Goal: Task Accomplishment & Management: Use online tool/utility

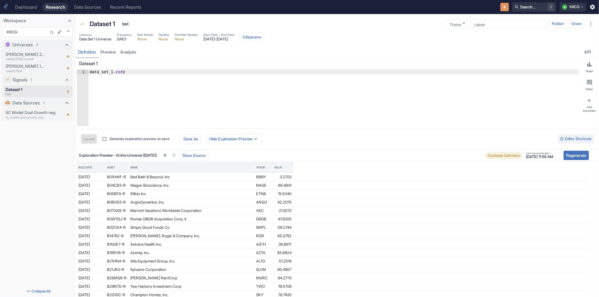
drag, startPoint x: 241, startPoint y: 128, endPoint x: 248, endPoint y: 96, distance: 32.9
click at [108, 51] on link "preview" at bounding box center [108, 52] width 20 height 12
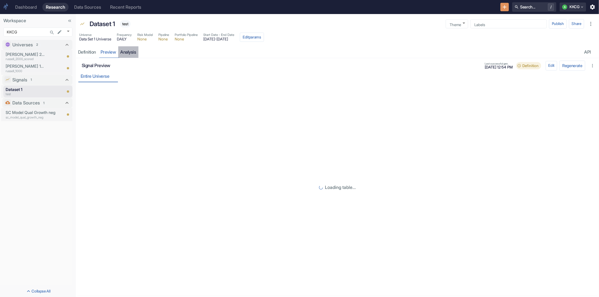
click at [133, 52] on link "analysis" at bounding box center [128, 52] width 20 height 12
click at [105, 52] on link "preview" at bounding box center [108, 52] width 20 height 12
click at [126, 52] on link "analysis" at bounding box center [128, 52] width 20 height 12
click at [84, 54] on div "Definition" at bounding box center [87, 52] width 18 height 6
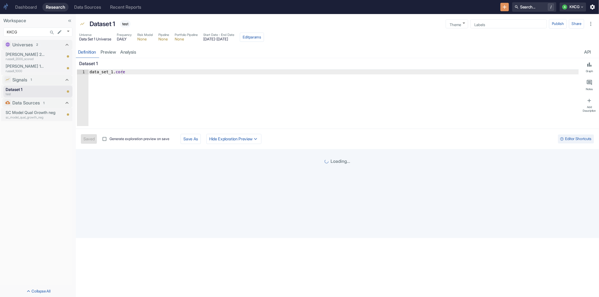
type textarea "x"
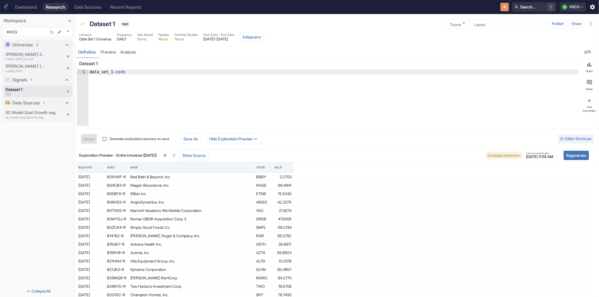
type textarea "data_set_1.core"
drag, startPoint x: 114, startPoint y: 72, endPoint x: 123, endPoint y: 72, distance: 8.7
click at [123, 72] on div "data_set_1 . core" at bounding box center [334, 103] width 491 height 66
click at [154, 102] on div "data_set_1 . core" at bounding box center [334, 98] width 491 height 56
click at [146, 72] on div "data_set_1 . core" at bounding box center [334, 103] width 491 height 66
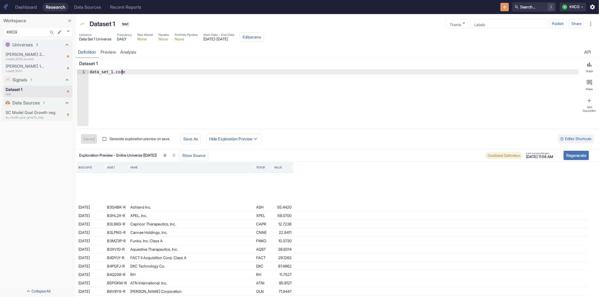
scroll to position [141, 0]
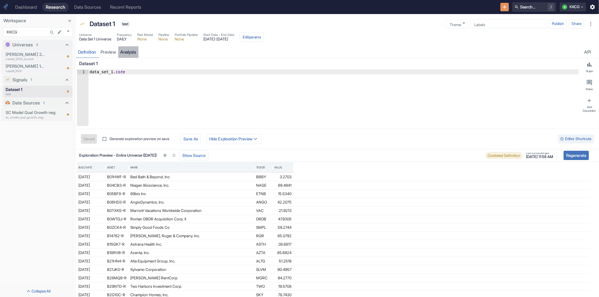
click at [128, 51] on link "analysis" at bounding box center [128, 52] width 20 height 12
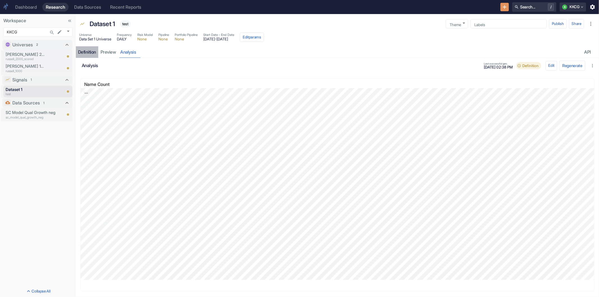
click at [94, 51] on div "Definition" at bounding box center [87, 52] width 18 height 6
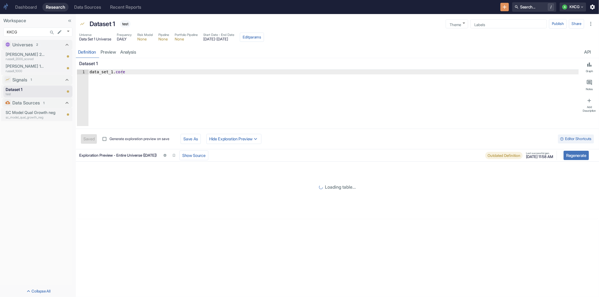
type textarea "data_set_1.core"
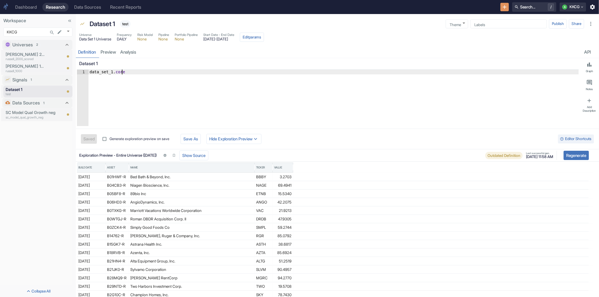
drag, startPoint x: 124, startPoint y: 73, endPoint x: 114, endPoint y: 75, distance: 9.9
click at [114, 75] on div "data_set_1 . core" at bounding box center [334, 103] width 491 height 66
click at [23, 118] on p "sc_model_qual_growth_neg" at bounding box center [34, 117] width 56 height 5
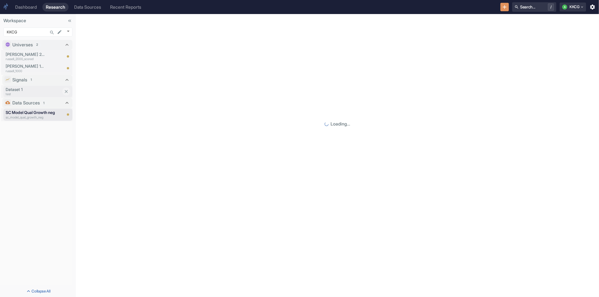
click at [32, 96] on p "test" at bounding box center [34, 94] width 56 height 5
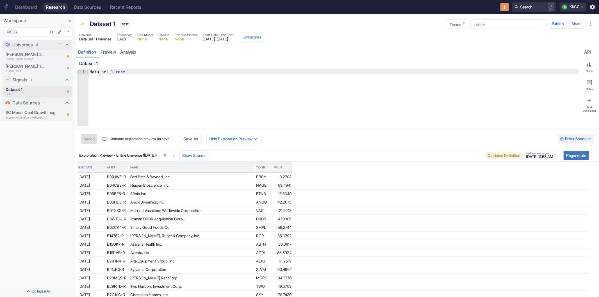
click at [26, 49] on div "Universes 2" at bounding box center [37, 45] width 70 height 10
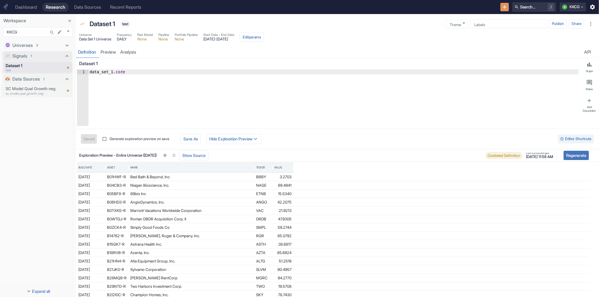
click at [28, 54] on div "Signals 1" at bounding box center [38, 56] width 51 height 7
click at [36, 46] on span "2" at bounding box center [38, 45] width 6 height 5
type textarea "x"
click at [52, 31] on icon "Search..." at bounding box center [52, 33] width 4 height 4
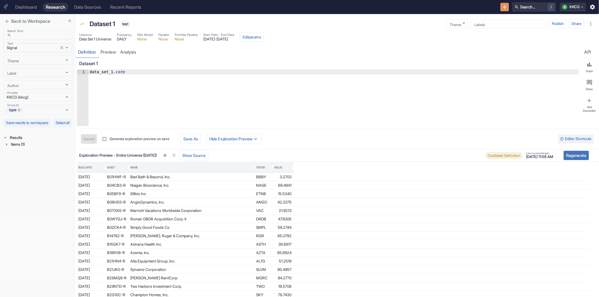
click at [67, 48] on icon "Open" at bounding box center [67, 47] width 3 height 1
click at [33, 59] on li "Universe" at bounding box center [37, 59] width 69 height 9
click at [70, 48] on button "Open" at bounding box center [66, 47] width 7 height 7
click at [35, 139] on li "Data source" at bounding box center [37, 140] width 69 height 9
type input "Data source"
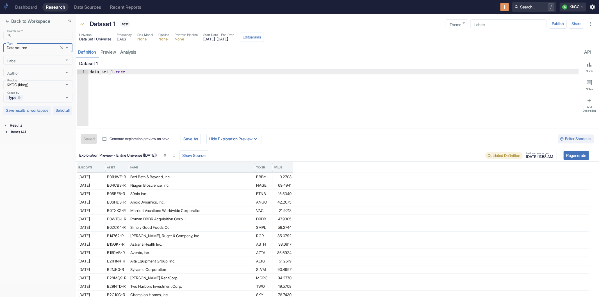
click at [5, 134] on icon at bounding box center [6, 132] width 4 height 4
click at [6, 141] on icon at bounding box center [8, 139] width 4 height 4
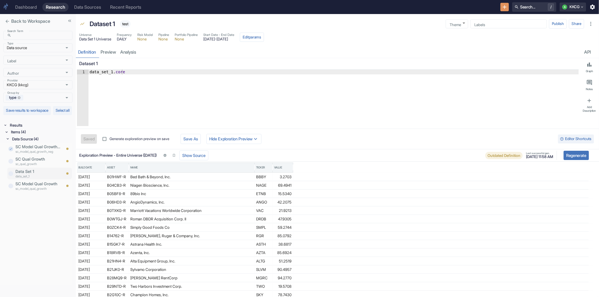
click at [30, 175] on p "Data Set 1" at bounding box center [38, 172] width 46 height 6
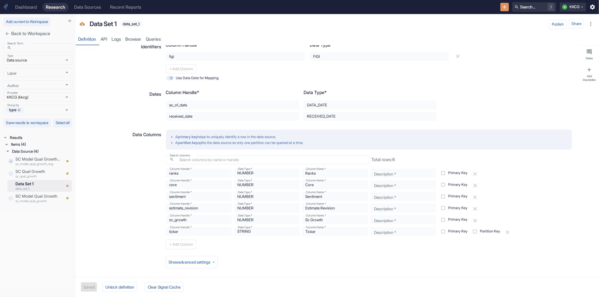
scroll to position [126, 0]
click at [6, 33] on icon "close" at bounding box center [7, 33] width 5 height 5
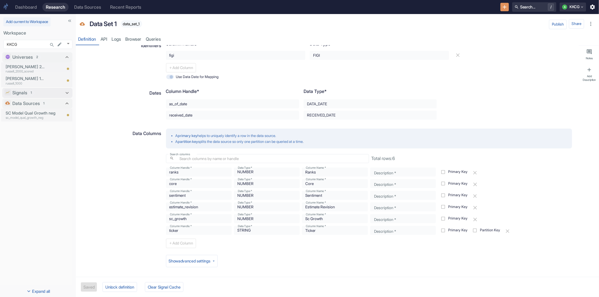
click at [34, 92] on div "1" at bounding box center [32, 92] width 6 height 5
type textarea "x"
click at [32, 103] on p "Dataset 1" at bounding box center [34, 102] width 56 height 6
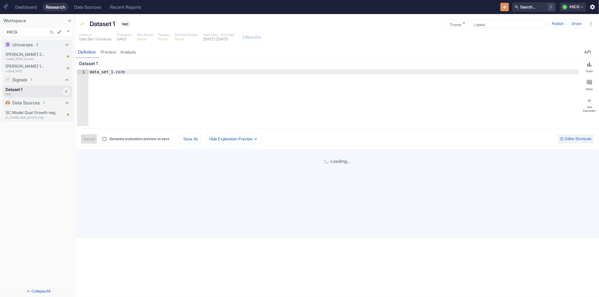
type textarea "x"
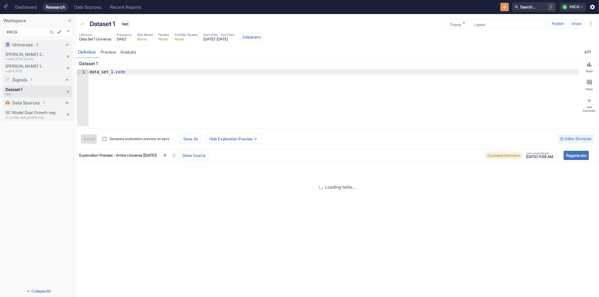
type textarea "data_set_1.core"
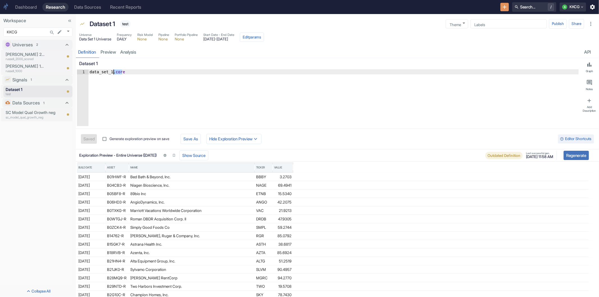
drag, startPoint x: 125, startPoint y: 71, endPoint x: 114, endPoint y: 74, distance: 11.5
click at [114, 74] on div "data_set_1 . core" at bounding box center [334, 103] width 491 height 66
click at [118, 97] on div "data_set_1 . core" at bounding box center [334, 98] width 491 height 56
click at [127, 54] on link "analysis" at bounding box center [128, 52] width 20 height 12
type textarea "x"
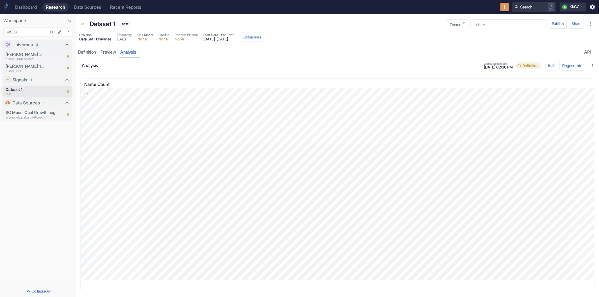
click at [568, 64] on button "Regenerate" at bounding box center [573, 66] width 26 height 10
click at [550, 63] on button "Edit" at bounding box center [552, 66] width 12 height 10
click at [124, 63] on div "Add Widget Add Widget" at bounding box center [155, 65] width 98 height 9
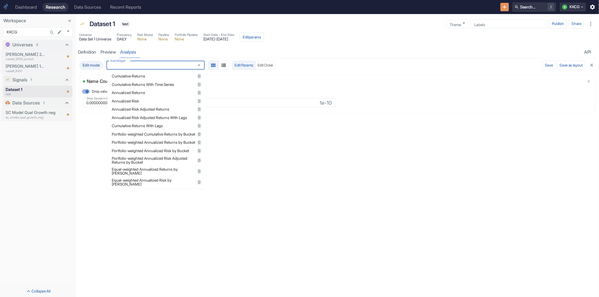
click at [136, 76] on span "Cumulative Returns" at bounding box center [154, 76] width 84 height 4
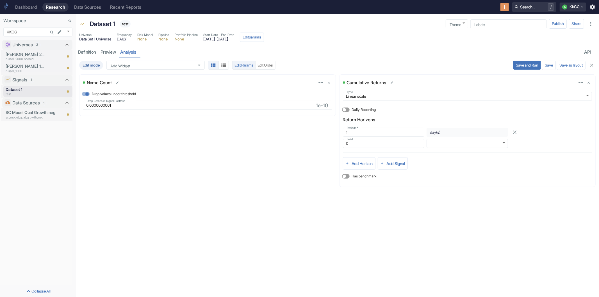
click at [418, 47] on div "resource tabs" at bounding box center [361, 52] width 444 height 12
click at [409, 43] on div "Universe Data Set 1 Universe Frequency DAILY Risk Model None Pipeline None Port…" at bounding box center [337, 37] width 523 height 13
click at [264, 38] on button "Edit params" at bounding box center [252, 38] width 24 height 10
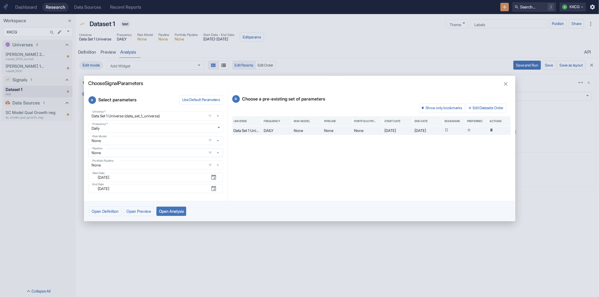
click at [131, 151] on input "None" at bounding box center [147, 152] width 115 height 5
click at [216, 152] on icon "button" at bounding box center [217, 152] width 5 height 5
click at [262, 169] on div "b Choose a pre-existing set of parameters Show only bookmarks Edit Datasets Ord…" at bounding box center [372, 146] width 288 height 110
click at [507, 86] on icon "button" at bounding box center [506, 84] width 6 height 6
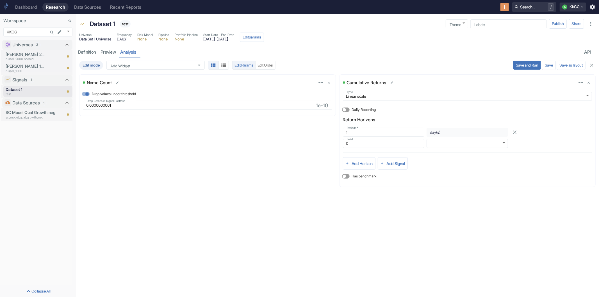
click at [210, 218] on div "Edit mode Add Widget Add Widget Edit Params Edit Order Save and Run Save Save a…" at bounding box center [337, 177] width 523 height 239
click at [465, 34] on div "Universe Data Set 1 Universe Frequency DAILY Risk Model None Pipeline None Port…" at bounding box center [337, 37] width 523 height 13
click at [374, 47] on div "resource tabs" at bounding box center [361, 52] width 444 height 12
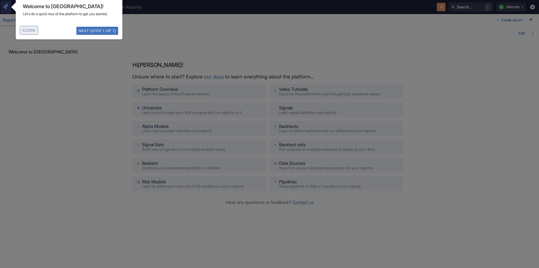
click at [34, 35] on button "Close" at bounding box center [29, 30] width 18 height 9
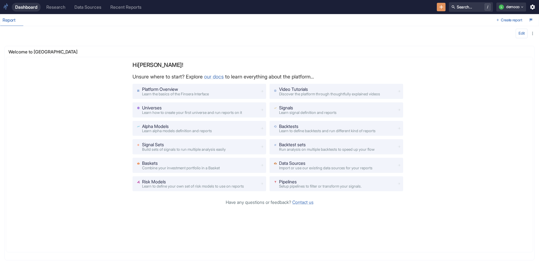
click at [62, 6] on div "Research" at bounding box center [55, 6] width 19 height 5
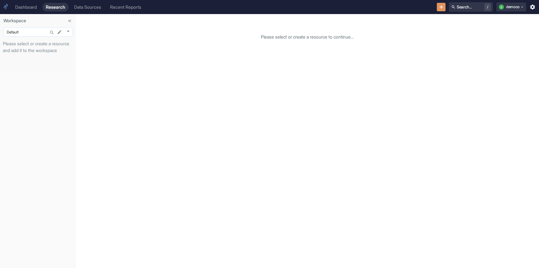
click at [31, 33] on body "Dashboard Research Data Sources Recent Reports Search... / L democo Workspace D…" at bounding box center [269, 134] width 539 height 268
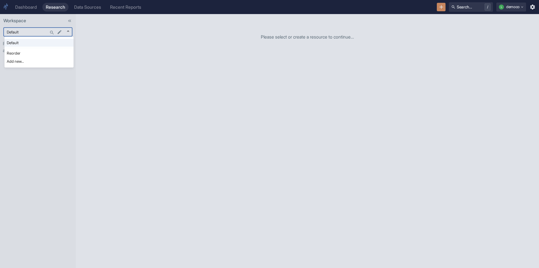
click at [53, 31] on div at bounding box center [269, 134] width 539 height 268
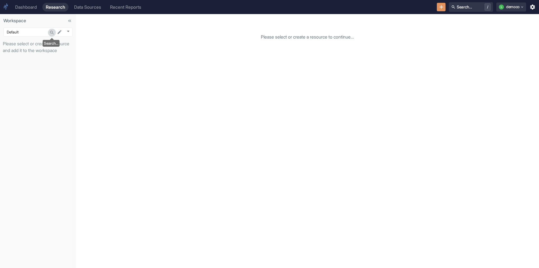
click at [53, 31] on icon "Search..." at bounding box center [52, 33] width 4 height 4
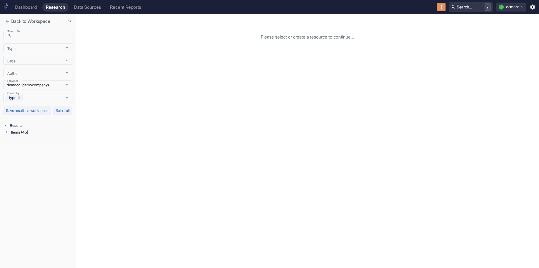
click at [5, 135] on div "Items (45)" at bounding box center [38, 132] width 68 height 7
click at [8, 165] on icon at bounding box center [8, 163] width 4 height 4
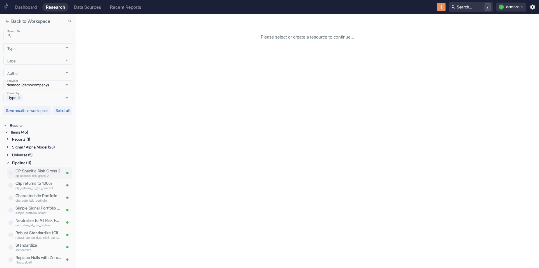
scroll to position [24, 0]
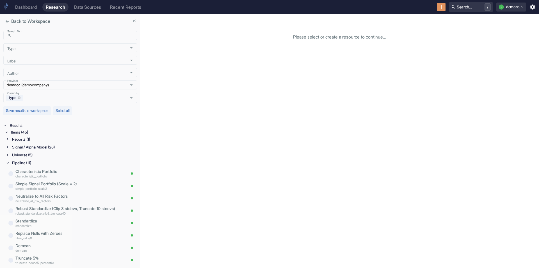
drag, startPoint x: 75, startPoint y: 171, endPoint x: 190, endPoint y: 173, distance: 115.2
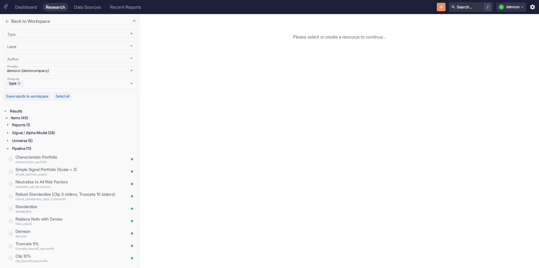
click at [8, 133] on icon at bounding box center [8, 133] width 4 height 4
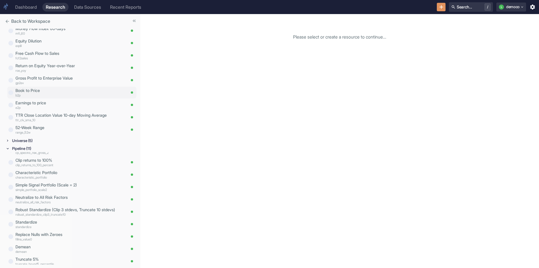
scroll to position [0, 0]
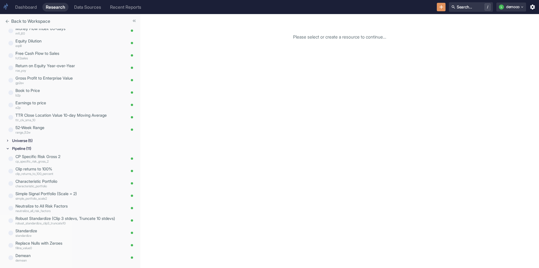
click at [7, 141] on icon at bounding box center [8, 141] width 4 height 4
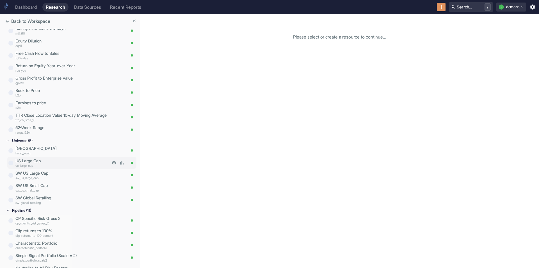
scroll to position [1, 0]
click at [6, 141] on icon at bounding box center [8, 141] width 4 height 4
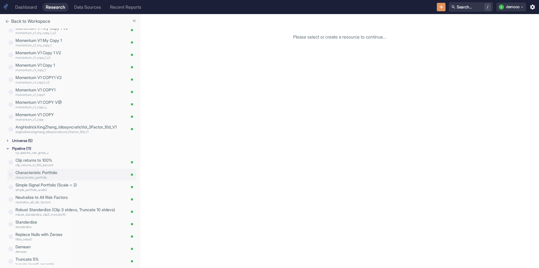
scroll to position [0, 0]
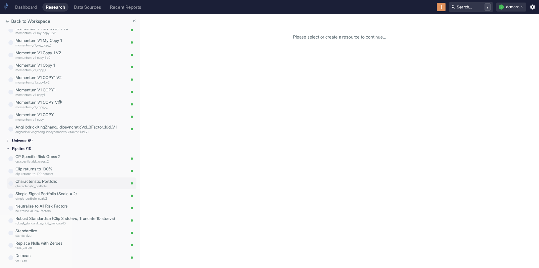
click at [58, 180] on p "Characteristic Portfolio" at bounding box center [70, 181] width 110 height 6
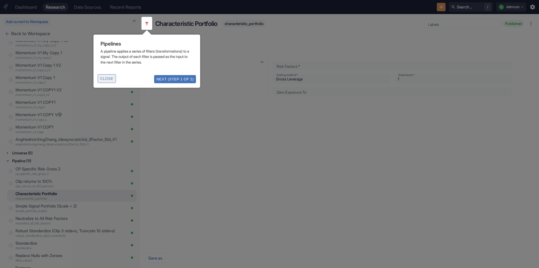
click at [107, 81] on button "Close" at bounding box center [107, 78] width 18 height 9
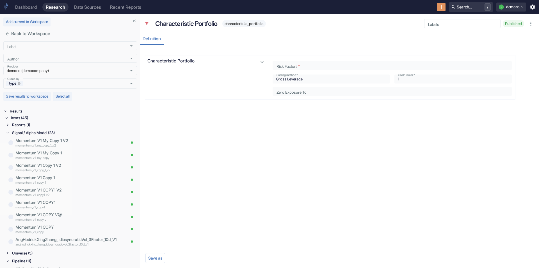
click at [8, 135] on div "Signal / Alpha Model (28)" at bounding box center [71, 132] width 131 height 7
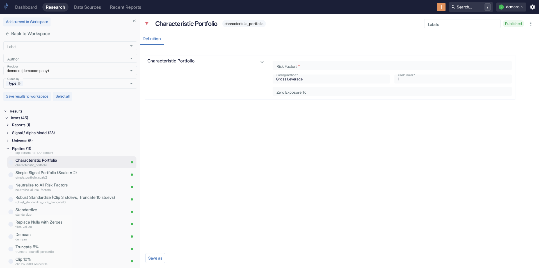
scroll to position [24, 0]
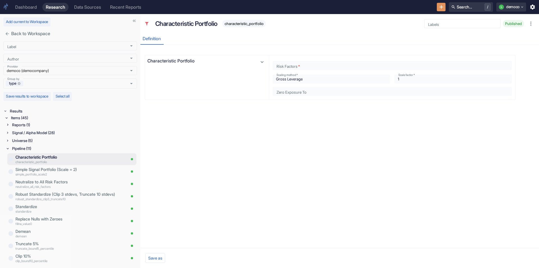
click at [510, 22] on span "Published" at bounding box center [513, 23] width 21 height 4
click at [523, 4] on button "L democo" at bounding box center [512, 7] width 30 height 9
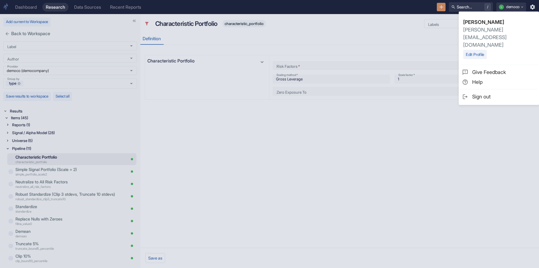
click at [402, 36] on div at bounding box center [269, 134] width 539 height 268
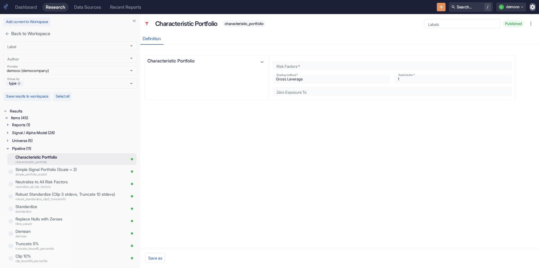
click at [532, 6] on icon "button" at bounding box center [533, 6] width 5 height 5
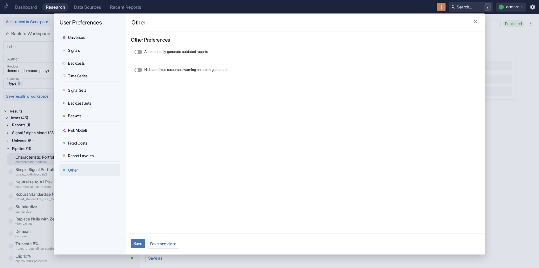
click at [510, 49] on div "User Preferences Universes Signals Backtests Time Series Signal Sets Backtest S…" at bounding box center [269, 134] width 539 height 268
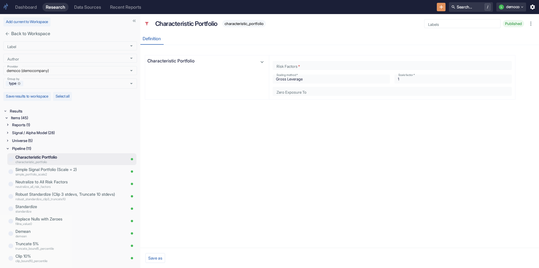
click at [517, 24] on span "Published" at bounding box center [513, 23] width 21 height 4
click at [530, 25] on icon "button" at bounding box center [531, 24] width 6 height 6
click at [495, 37] on div "resource tabs" at bounding box center [349, 39] width 373 height 12
click at [459, 7] on button "Search... /" at bounding box center [471, 7] width 44 height 10
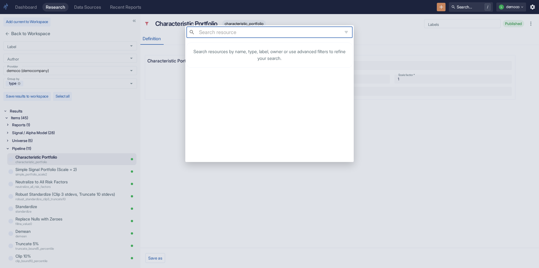
click at [409, 33] on div "​ ​ Search resources by name, type, label, owner or use advanced filters to ref…" at bounding box center [269, 134] width 539 height 268
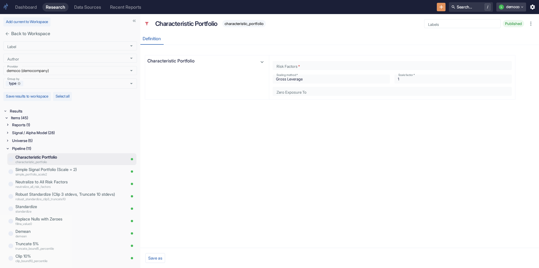
click at [521, 7] on icon "button" at bounding box center [523, 7] width 4 height 4
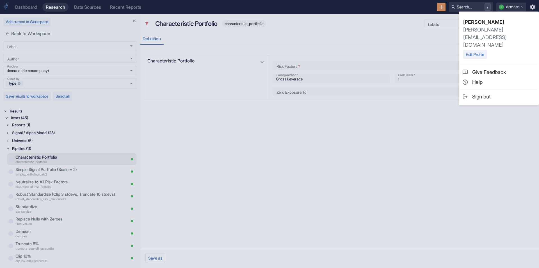
click at [400, 40] on div at bounding box center [269, 134] width 539 height 268
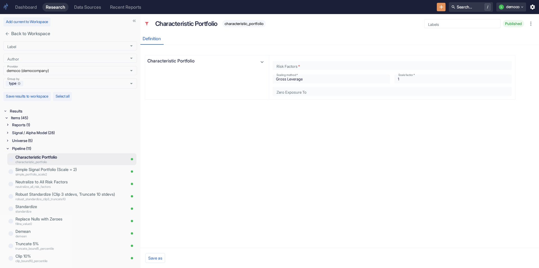
click at [530, 23] on icon "button" at bounding box center [531, 24] width 6 height 6
click at [531, 7] on icon "button" at bounding box center [533, 7] width 6 height 6
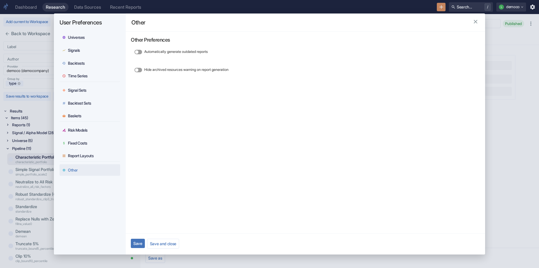
click at [494, 40] on div "User Preferences Universes Signals Backtests Time Series Signal Sets Backtest S…" at bounding box center [269, 134] width 539 height 268
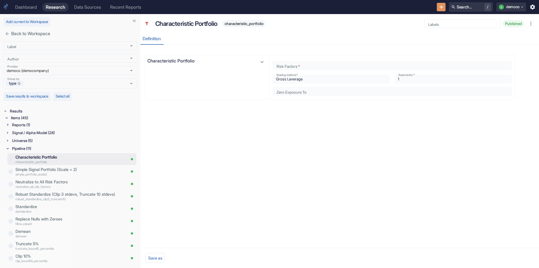
click at [532, 8] on icon "button" at bounding box center [533, 6] width 5 height 5
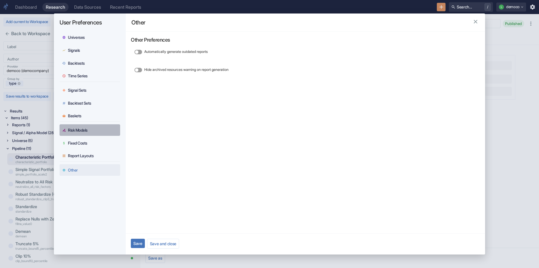
click at [85, 129] on div "Risk Models" at bounding box center [78, 130] width 20 height 5
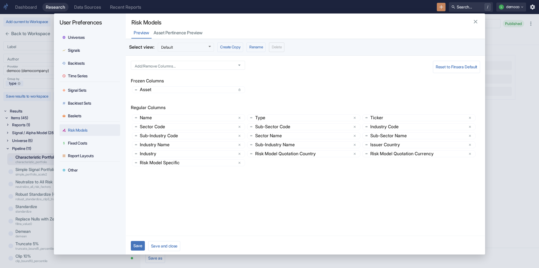
scroll to position [1, 0]
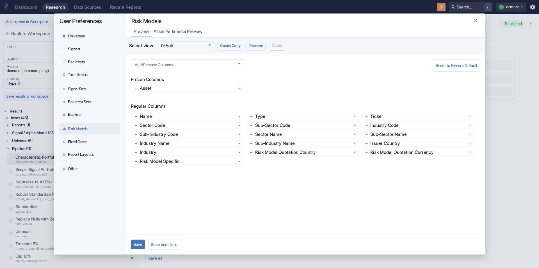
click at [473, 19] on icon "button" at bounding box center [476, 20] width 6 height 6
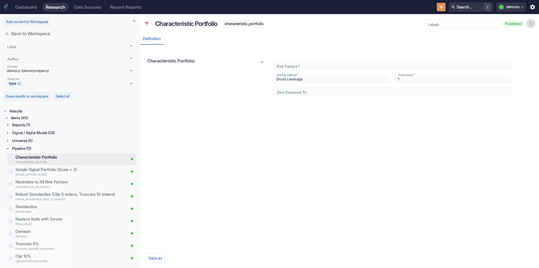
click at [530, 23] on icon "button" at bounding box center [531, 24] width 6 height 6
click at [495, 44] on div "resource tabs" at bounding box center [349, 39] width 373 height 12
click at [92, 6] on div "Data Sources" at bounding box center [87, 6] width 27 height 5
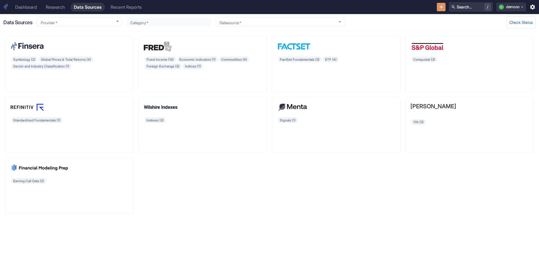
click at [129, 6] on div "Recent Reports" at bounding box center [126, 6] width 31 height 5
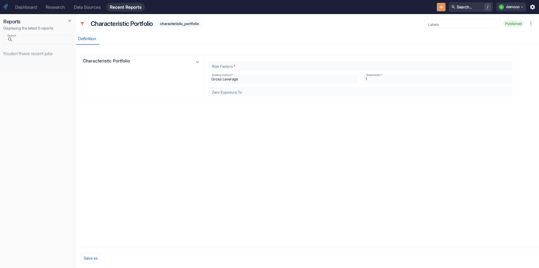
click at [95, 5] on div "Data Sources" at bounding box center [87, 6] width 27 height 5
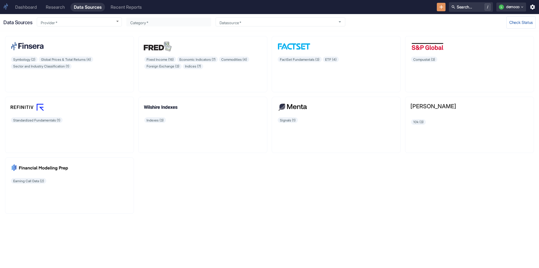
click at [63, 4] on div "Research" at bounding box center [55, 6] width 19 height 5
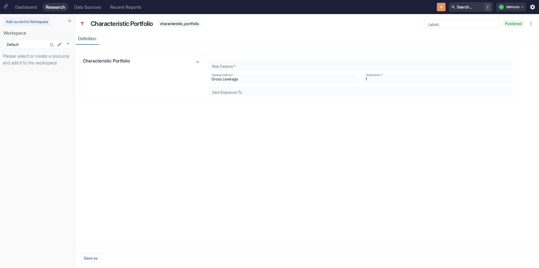
click at [26, 4] on div "Dashboard" at bounding box center [26, 6] width 22 height 5
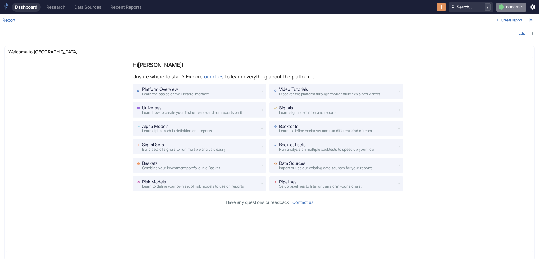
click at [524, 7] on icon "button" at bounding box center [523, 7] width 4 height 4
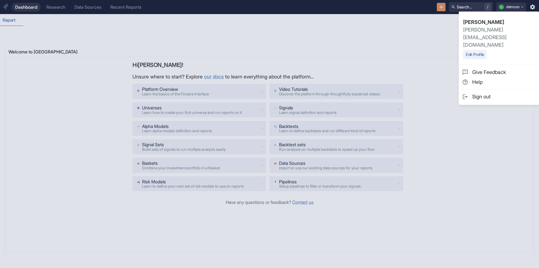
click at [532, 6] on div at bounding box center [269, 134] width 539 height 268
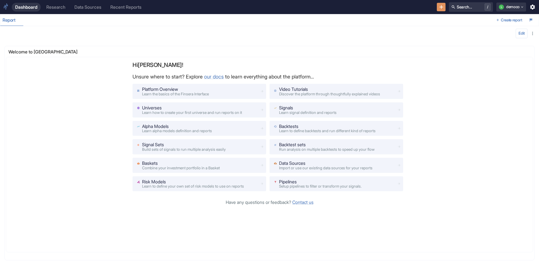
click at [532, 6] on icon "button" at bounding box center [533, 7] width 6 height 6
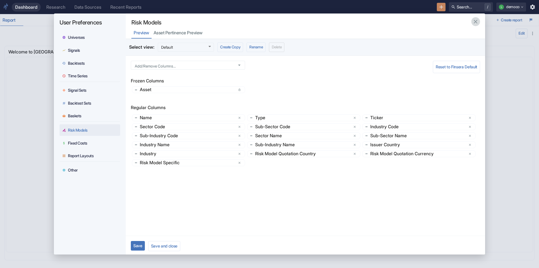
click at [473, 20] on icon "button" at bounding box center [476, 22] width 6 height 6
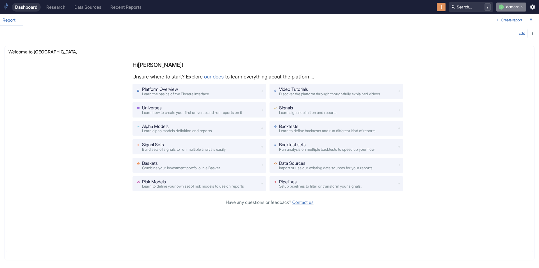
click at [521, 9] on icon "button" at bounding box center [523, 7] width 4 height 4
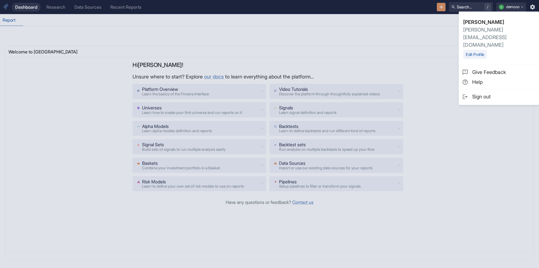
click at [430, 35] on div at bounding box center [269, 134] width 539 height 268
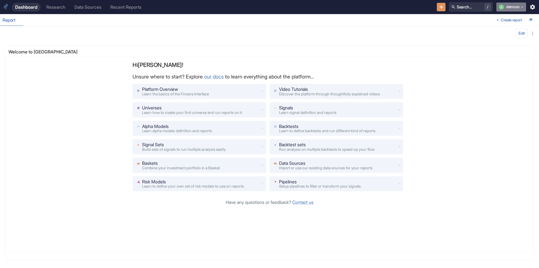
click at [510, 7] on button "L democo" at bounding box center [512, 7] width 30 height 9
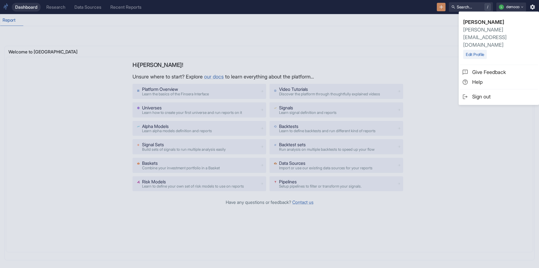
click at [439, 26] on div at bounding box center [269, 134] width 539 height 268
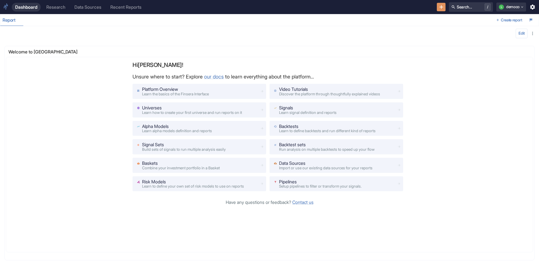
click at [532, 5] on icon "button" at bounding box center [533, 7] width 6 height 6
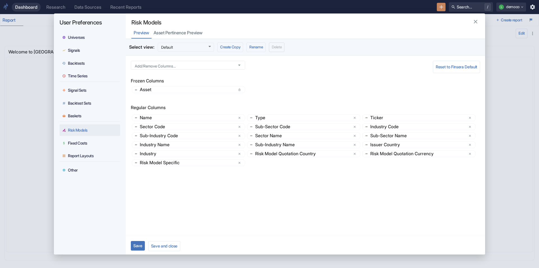
click at [518, 63] on div "User Preferences Universes Signals Backtests Time Series Signal Sets Backtest S…" at bounding box center [269, 134] width 539 height 268
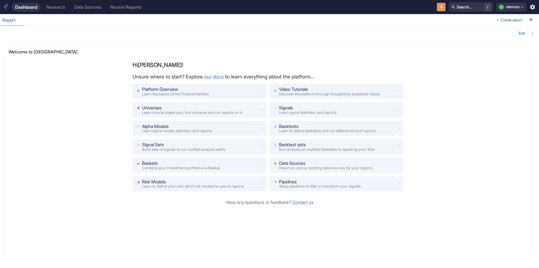
click at [56, 7] on div "Research" at bounding box center [55, 6] width 19 height 5
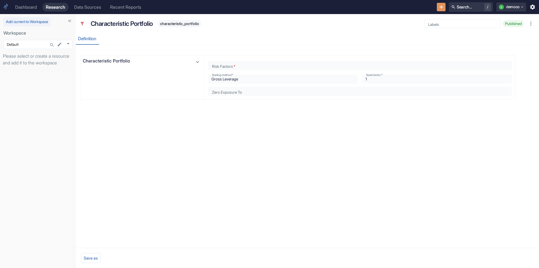
click at [507, 24] on span "Published" at bounding box center [513, 23] width 21 height 4
click at [31, 5] on div "Dashboard" at bounding box center [26, 6] width 22 height 5
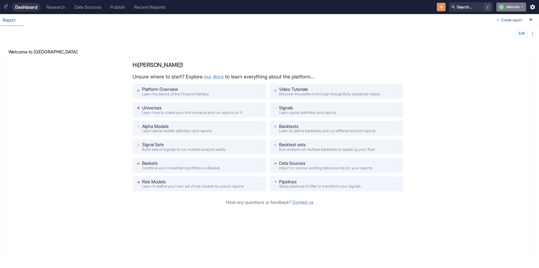
click at [522, 4] on button "L democo" at bounding box center [512, 7] width 30 height 9
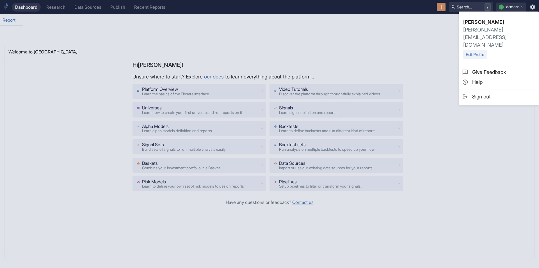
click at [349, 26] on div at bounding box center [269, 134] width 539 height 268
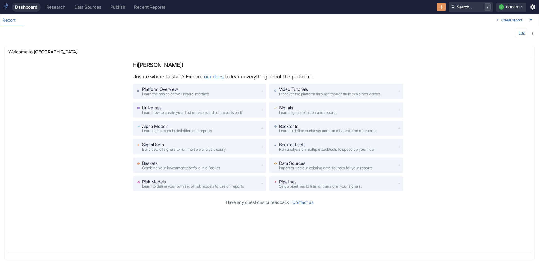
click at [534, 7] on icon "button" at bounding box center [533, 6] width 5 height 5
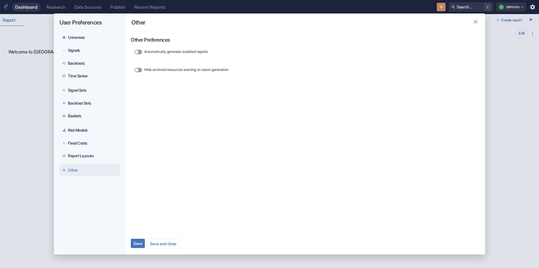
click at [519, 72] on div "User Preferences Universes Signals Backtests Time Series Signal Sets Backtest S…" at bounding box center [269, 134] width 539 height 268
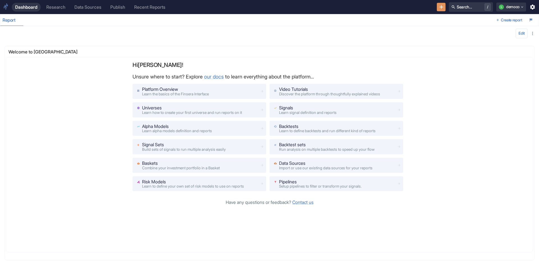
drag, startPoint x: 118, startPoint y: 5, endPoint x: 126, endPoint y: 10, distance: 9.6
click at [119, 5] on div "Publish" at bounding box center [117, 6] width 15 height 5
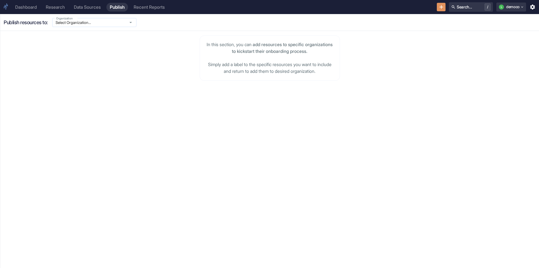
click at [92, 22] on input "Select Organization..." at bounding box center [89, 22] width 70 height 5
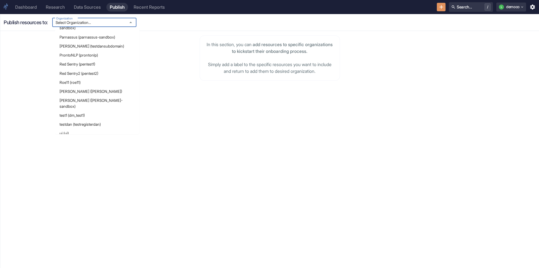
scroll to position [253, 0]
click at [83, 40] on li "KKCG (kkcg)" at bounding box center [97, 44] width 84 height 9
type input "KKCG (kkcg)"
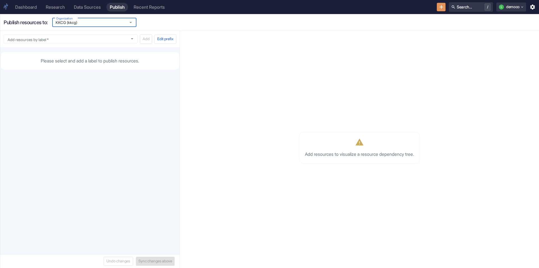
click at [252, 99] on div "Add resources to visualize a resource dependency tree." at bounding box center [359, 149] width 353 height 230
click at [106, 40] on input "Add resources by label   *" at bounding box center [65, 38] width 120 height 5
click at [129, 40] on icon "Close" at bounding box center [132, 39] width 6 height 6
click at [106, 38] on input "Add resources by label   *" at bounding box center [65, 38] width 120 height 5
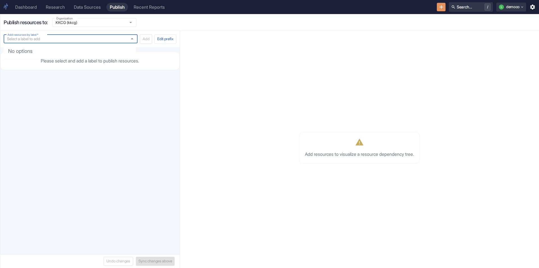
click at [61, 7] on div "Research" at bounding box center [55, 6] width 19 height 5
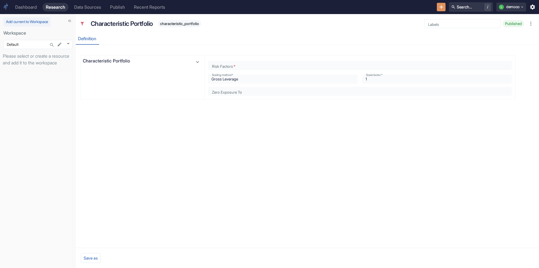
click at [51, 43] on icon "Search..." at bounding box center [51, 44] width 5 height 5
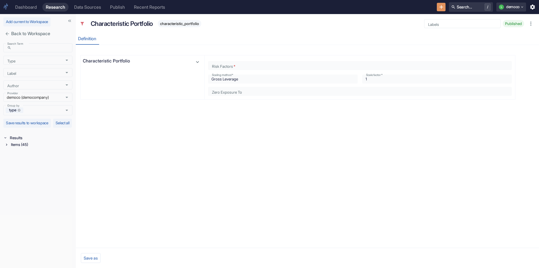
click at [19, 148] on div "Items (45)" at bounding box center [41, 144] width 63 height 7
click at [9, 177] on icon at bounding box center [8, 175] width 4 height 4
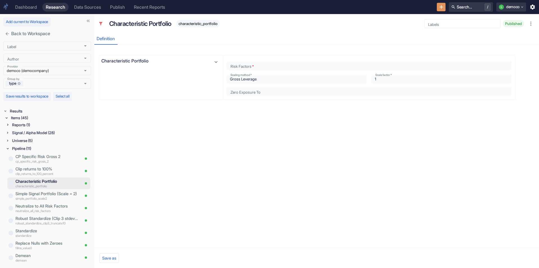
scroll to position [27, 0]
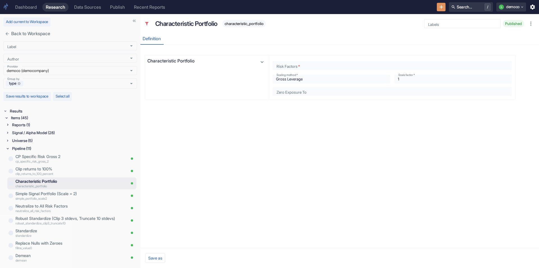
drag, startPoint x: 75, startPoint y: 158, endPoint x: 146, endPoint y: 168, distance: 71.8
click at [476, 23] on input "Labels" at bounding box center [462, 23] width 72 height 5
click at [475, 23] on input "Labels" at bounding box center [462, 23] width 72 height 5
click at [441, 25] on input "Labels" at bounding box center [462, 23] width 72 height 5
click at [117, 8] on div "Publish" at bounding box center [117, 6] width 15 height 5
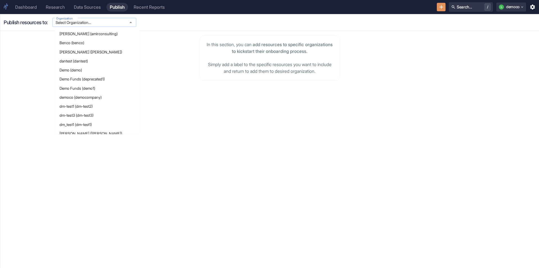
click at [97, 25] on input "Select Organization..." at bounding box center [89, 22] width 70 height 5
click at [76, 56] on li "dantest (dantest)" at bounding box center [97, 60] width 84 height 9
type input "dantest (dantest)"
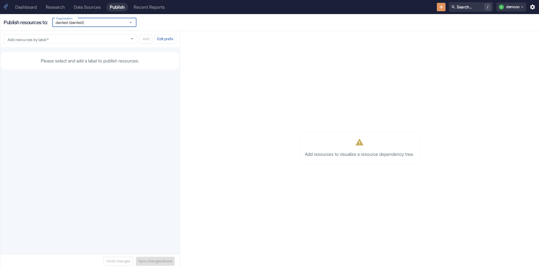
click at [67, 44] on div "Add resources by label   * Add resources by label   *" at bounding box center [71, 39] width 134 height 10
click at [67, 41] on input "Add resources by label   *" at bounding box center [65, 38] width 120 height 5
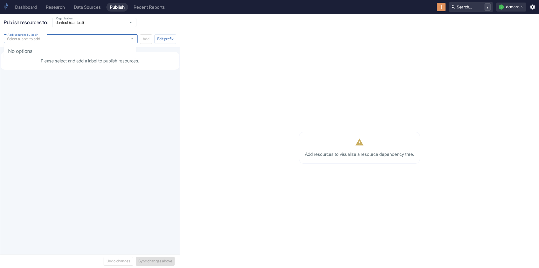
click at [61, 9] on div "Research" at bounding box center [55, 6] width 19 height 5
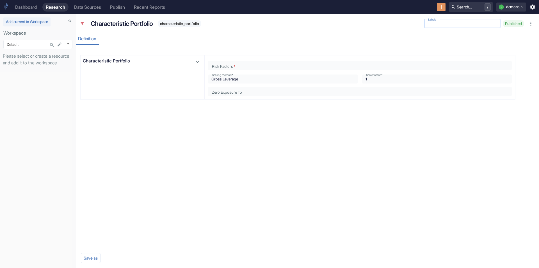
click at [430, 24] on input "Labels" at bounding box center [462, 23] width 72 height 5
type input "sample"
click at [90, 7] on div "Data Sources" at bounding box center [87, 6] width 27 height 5
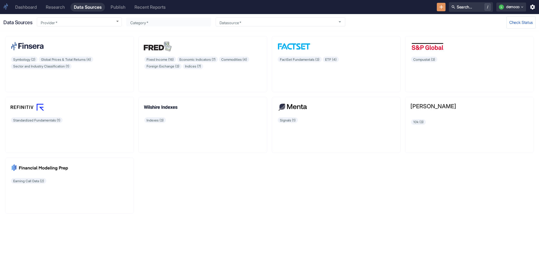
click at [64, 7] on div "Research" at bounding box center [55, 6] width 19 height 5
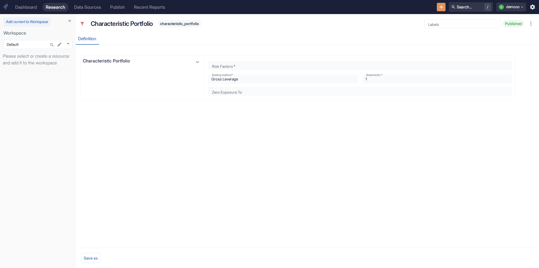
click at [51, 43] on icon "Search..." at bounding box center [52, 45] width 4 height 4
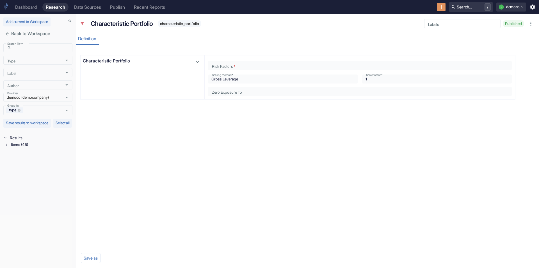
click at [7, 146] on icon at bounding box center [6, 144] width 4 height 4
click at [6, 177] on icon at bounding box center [8, 175] width 4 height 4
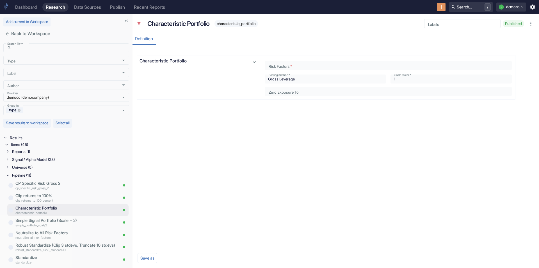
drag, startPoint x: 75, startPoint y: 187, endPoint x: 132, endPoint y: 196, distance: 57.5
click at [42, 222] on p "Simple Signal Portfolio (Scale = 2)" at bounding box center [66, 220] width 103 height 6
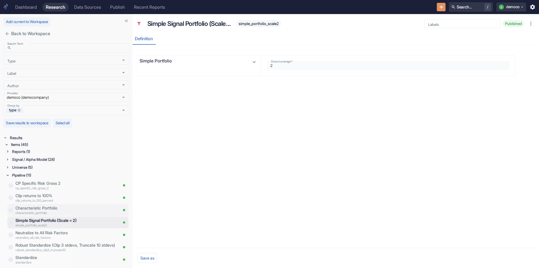
click at [41, 211] on p "characteristic_portfolio" at bounding box center [66, 212] width 103 height 5
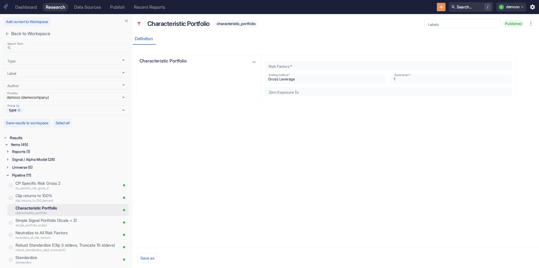
click at [441, 19] on div "Labels Labels" at bounding box center [461, 22] width 79 height 11
click at [439, 26] on div "Labels" at bounding box center [463, 23] width 76 height 9
type input "sample"
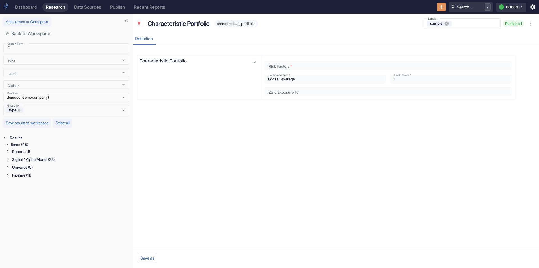
click at [5, 174] on li "Items (45) Reports (1) Signal / Alpha Model (28) Universe (5) Pipeline (11)" at bounding box center [66, 160] width 125 height 38
click at [7, 175] on icon at bounding box center [8, 175] width 4 height 4
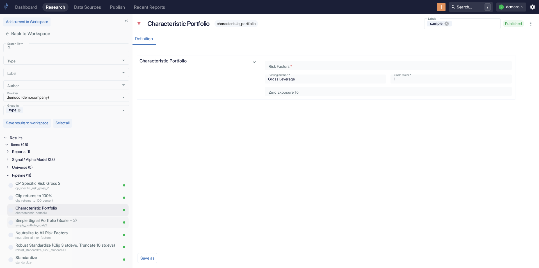
click at [49, 218] on p "Simple Signal Portfolio (Scale = 2)" at bounding box center [66, 220] width 103 height 6
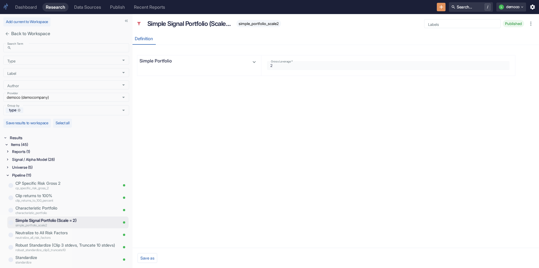
scroll to position [24, 0]
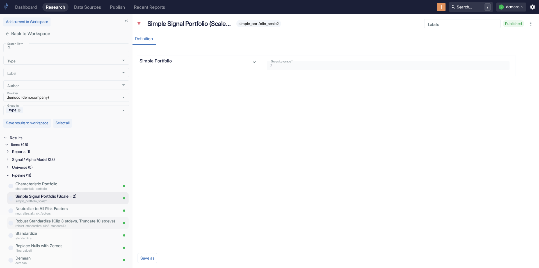
click at [46, 228] on div "Robust Standardize (Clip 3 stdevs, Truncate 10 stdevs) robust_standardize_clip3…" at bounding box center [65, 223] width 105 height 12
click at [46, 231] on p "Standardize" at bounding box center [66, 233] width 103 height 6
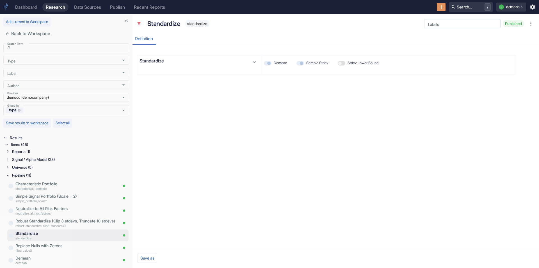
click at [443, 25] on input "Labels" at bounding box center [462, 23] width 72 height 5
type input "a"
type input "sample"
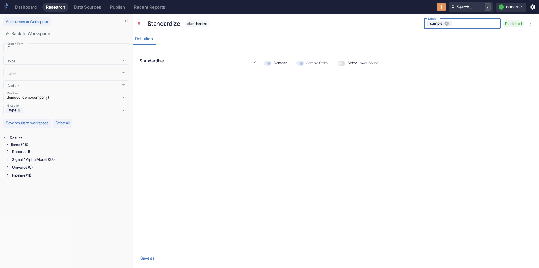
click at [6, 167] on icon at bounding box center [8, 167] width 4 height 4
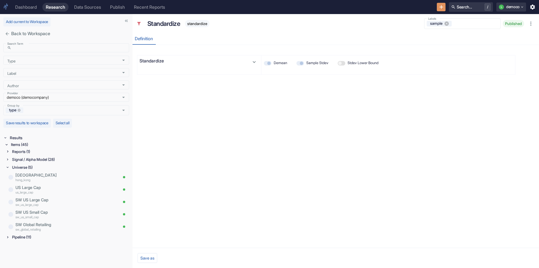
click at [6, 149] on icon at bounding box center [8, 151] width 4 height 4
click at [6, 250] on icon at bounding box center [8, 251] width 4 height 4
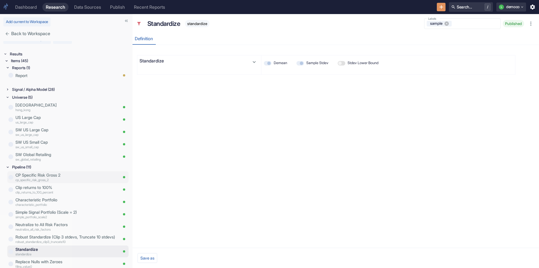
scroll to position [74, 0]
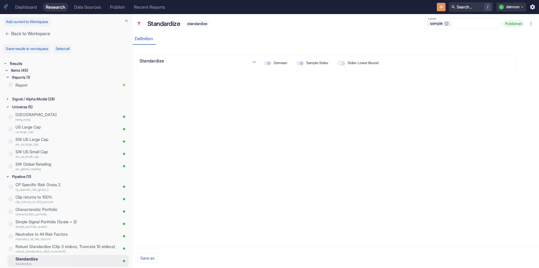
click at [6, 71] on icon at bounding box center [6, 70] width 4 height 4
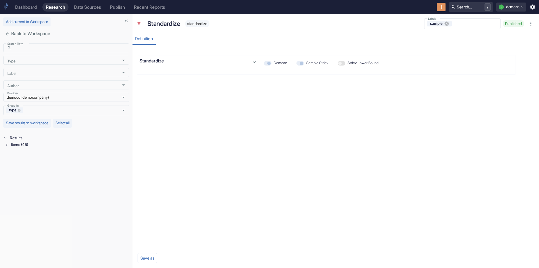
scroll to position [0, 0]
click at [6, 145] on icon at bounding box center [6, 144] width 4 height 4
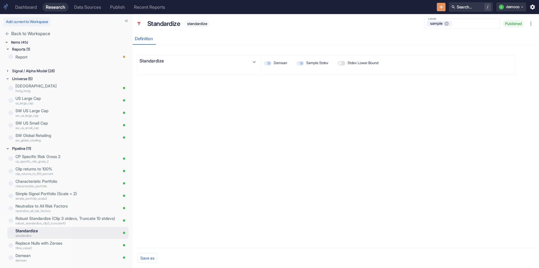
click at [7, 72] on icon at bounding box center [8, 71] width 4 height 4
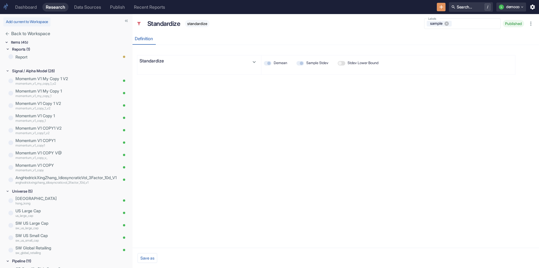
click at [218, 124] on div "Standardize Demean Sample Stdev Stdev Lower Bound" at bounding box center [326, 146] width 385 height 203
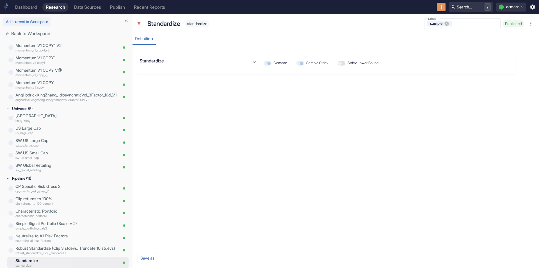
scroll to position [215, 0]
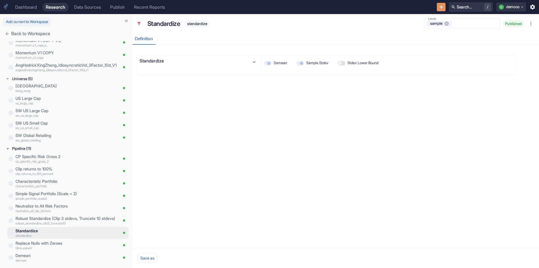
click at [465, 46] on div at bounding box center [326, 48] width 385 height 7
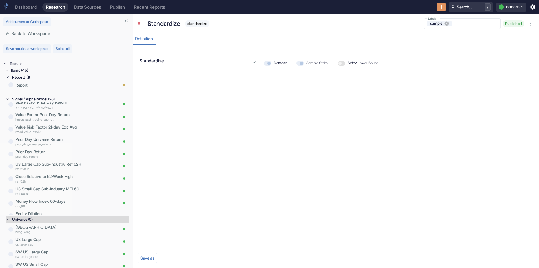
scroll to position [225, 0]
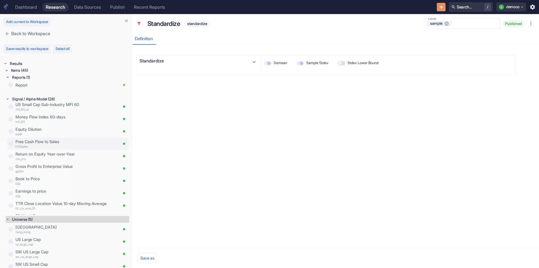
click at [35, 141] on p "Free Cash Flow to Sales" at bounding box center [66, 142] width 103 height 6
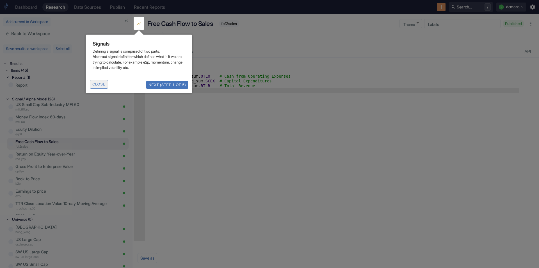
click at [94, 87] on button "Close" at bounding box center [99, 84] width 18 height 9
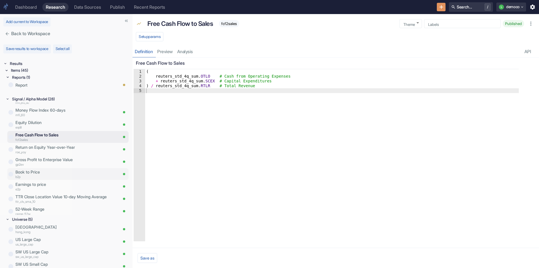
scroll to position [234, 0]
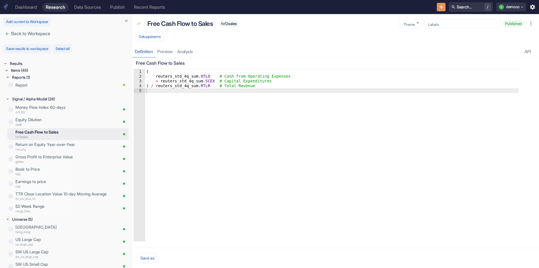
click at [5, 99] on li "Items (45) Reports (1) Report Signal / Alpha Model (28) US Large Cap Sub-Indust…" at bounding box center [66, 236] width 125 height 339
click at [8, 99] on icon at bounding box center [8, 98] width 2 height 1
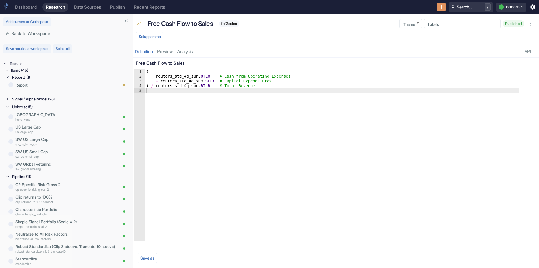
click at [6, 77] on icon at bounding box center [8, 77] width 4 height 4
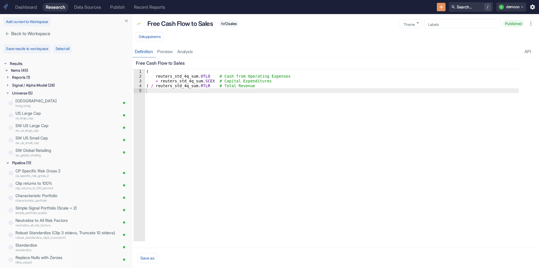
click at [9, 92] on icon at bounding box center [8, 93] width 4 height 4
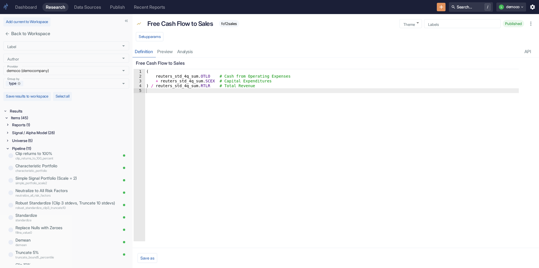
scroll to position [24, 0]
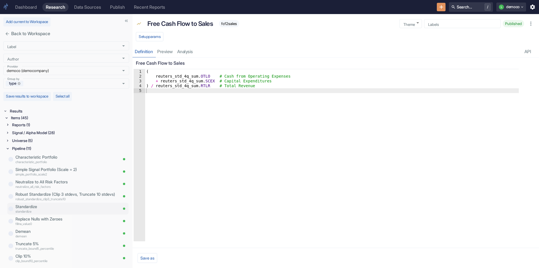
click at [41, 207] on p "Standardize" at bounding box center [66, 206] width 103 height 6
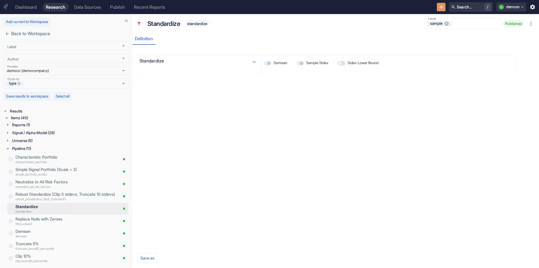
click at [122, 8] on div "Publish" at bounding box center [117, 6] width 15 height 5
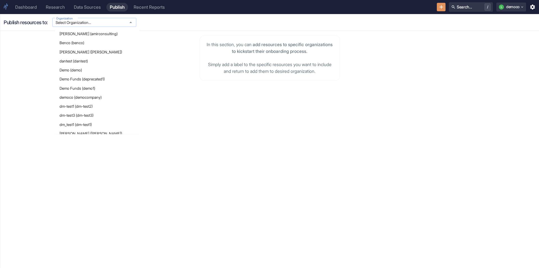
click at [83, 22] on input "Select Organization..." at bounding box center [89, 22] width 70 height 5
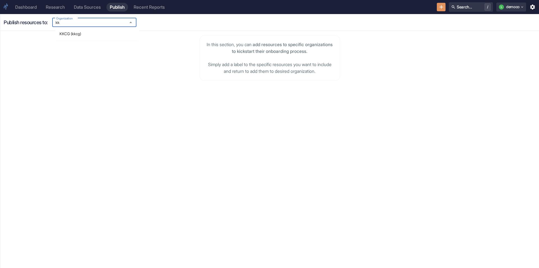
click at [80, 33] on li "KKCG (kkcg)" at bounding box center [97, 33] width 84 height 9
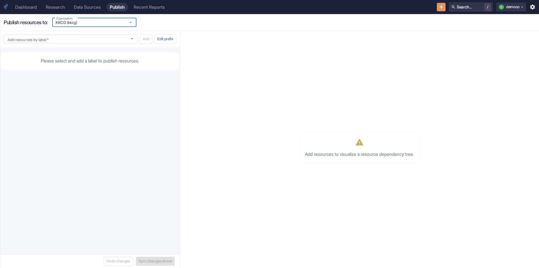
type input "KKCG (kkcg)"
click at [68, 37] on input "Add resources by label   *" at bounding box center [65, 38] width 120 height 5
type input "sample"
click at [123, 40] on input "sample" at bounding box center [65, 38] width 120 height 5
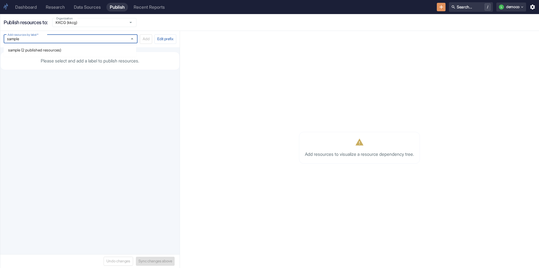
click at [27, 49] on li "sample (2 published resources)" at bounding box center [70, 50] width 133 height 9
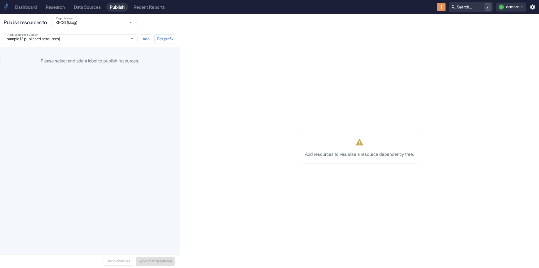
click at [61, 63] on p "Please select and add a label to publish resources." at bounding box center [90, 61] width 168 height 7
click at [92, 42] on div "sample (2 published resources) Add resources by label   *" at bounding box center [71, 38] width 134 height 9
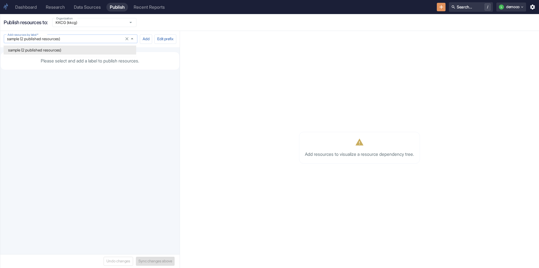
click at [92, 39] on input "sample (2 published resources)" at bounding box center [65, 38] width 120 height 5
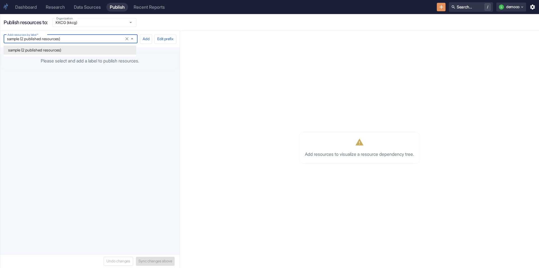
click at [94, 64] on p "Please select and add a label to publish resources." at bounding box center [90, 61] width 168 height 7
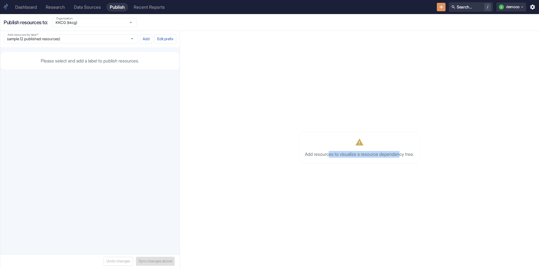
drag, startPoint x: 328, startPoint y: 155, endPoint x: 402, endPoint y: 155, distance: 74.2
click at [402, 155] on p "Add resources to visualize a resource dependency tree." at bounding box center [359, 148] width 109 height 20
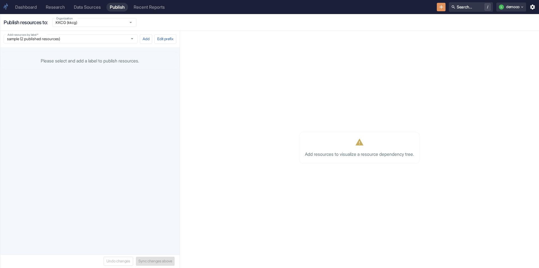
click at [64, 58] on p "Please select and add a label to publish resources." at bounding box center [90, 61] width 168 height 7
click at [142, 39] on button "Add" at bounding box center [146, 39] width 12 height 10
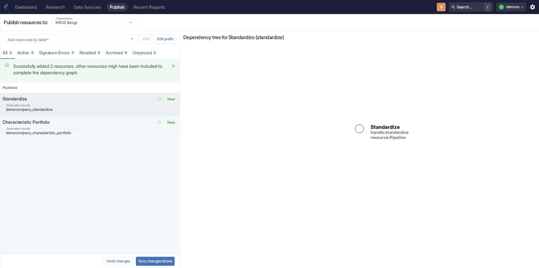
click at [55, 103] on div "Destination handle democompany_standardize Destination handle" at bounding box center [90, 108] width 175 height 11
click at [53, 127] on div "Destination handle democompany_characteristic_portfolio Destination handle" at bounding box center [90, 131] width 175 height 11
click at [70, 96] on p "Standardize" at bounding box center [78, 99] width 151 height 7
click at [155, 262] on button "Sync changes above" at bounding box center [155, 261] width 39 height 9
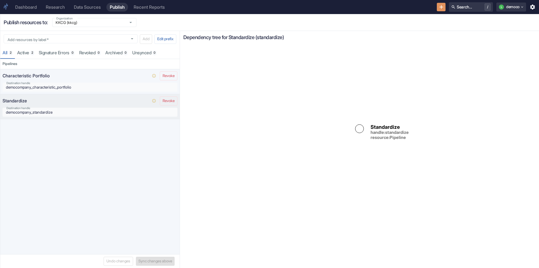
click at [65, 7] on div "Research" at bounding box center [55, 6] width 19 height 5
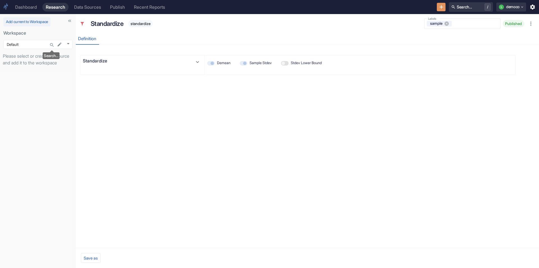
click at [53, 45] on icon "Search..." at bounding box center [51, 44] width 5 height 5
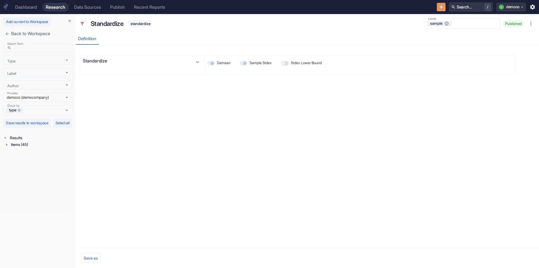
click at [7, 146] on icon at bounding box center [6, 144] width 4 height 4
click at [9, 161] on icon at bounding box center [8, 159] width 4 height 4
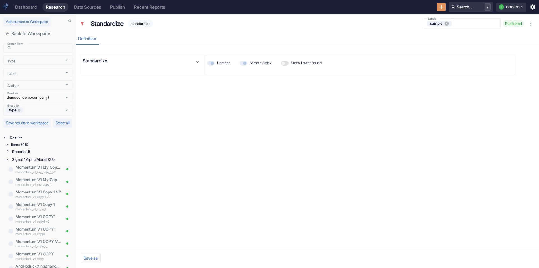
click at [9, 161] on icon at bounding box center [8, 159] width 4 height 4
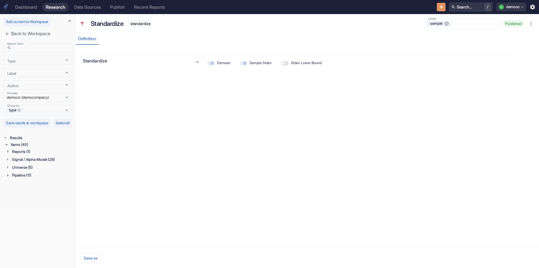
click at [8, 177] on icon at bounding box center [8, 175] width 4 height 4
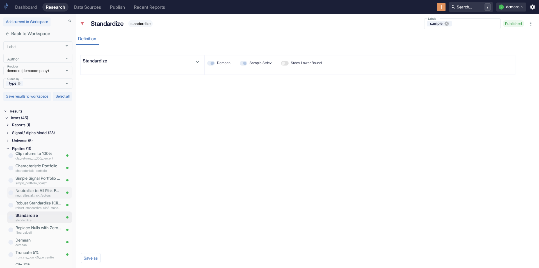
scroll to position [24, 0]
click at [27, 168] on p "Simple Signal Portfolio (Scale = 2)" at bounding box center [38, 169] width 46 height 6
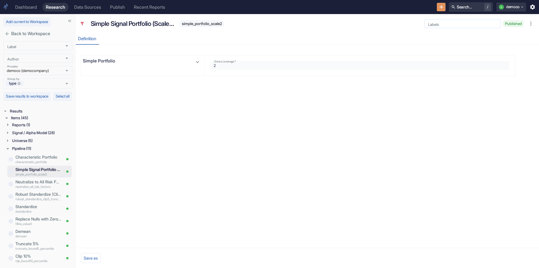
click at [441, 24] on input "Labels" at bounding box center [462, 23] width 72 height 5
type input "sample"
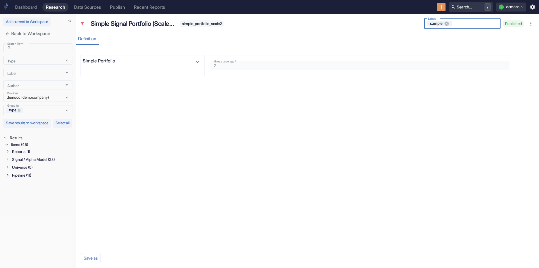
click at [118, 6] on div "Publish" at bounding box center [117, 6] width 15 height 5
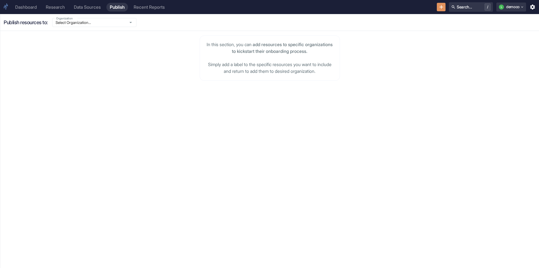
click at [110, 17] on div "Publish resources to: Organization Select Organization... Organization" at bounding box center [269, 22] width 539 height 17
click at [112, 20] on input "Select Organization..." at bounding box center [89, 22] width 70 height 5
click at [92, 37] on li "KKCG (kkcg)" at bounding box center [97, 33] width 84 height 9
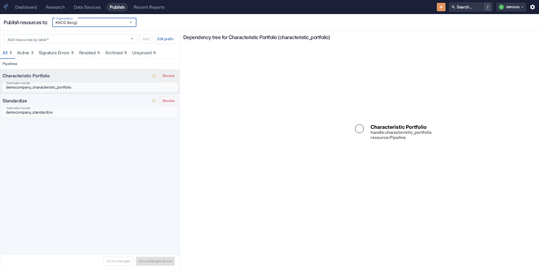
type input "KKCG (kkcg)"
click at [36, 36] on div "Add resources by label   * Add resources by label   *" at bounding box center [71, 38] width 134 height 9
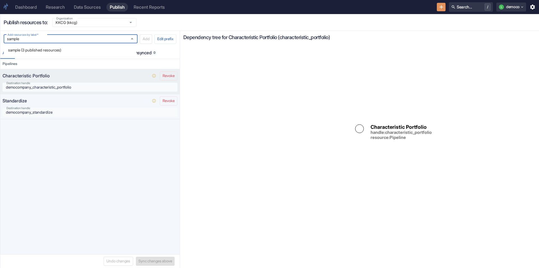
type input "sample"
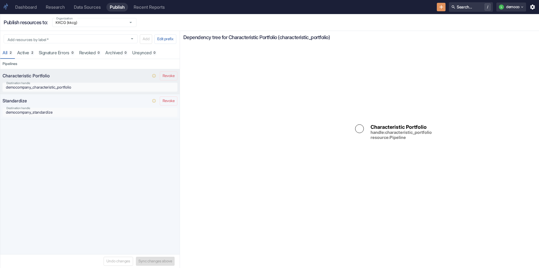
click at [169, 51] on div "All 2 Active 2 Signature errors 0 Revoked 0 Archived 0 Unsynced 0" at bounding box center [90, 53] width 180 height 12
click at [96, 37] on input "Add resources by label   *" at bounding box center [65, 38] width 120 height 5
click at [58, 50] on li "sample (3 published resources)" at bounding box center [70, 50] width 133 height 9
click at [143, 38] on button "Add" at bounding box center [146, 39] width 12 height 10
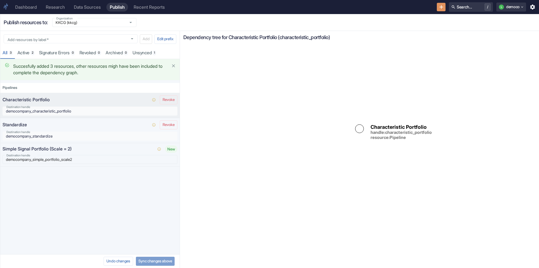
click at [148, 259] on button "Sync changes above" at bounding box center [155, 261] width 39 height 9
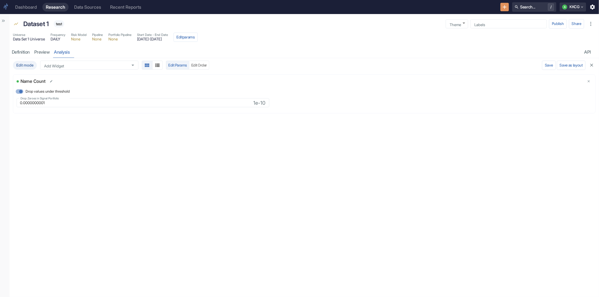
click at [2, 16] on div "Workspace KKCG 1162 ​ Universes 2 [PERSON_NAME] 2000 Scored russell_2000_scored…" at bounding box center [5, 155] width 10 height 283
click at [0, 21] on button "Show Sidebar" at bounding box center [3, 21] width 8 height 8
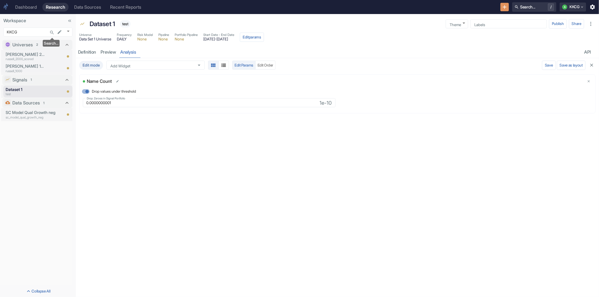
click at [52, 30] on icon "Search..." at bounding box center [51, 32] width 5 height 5
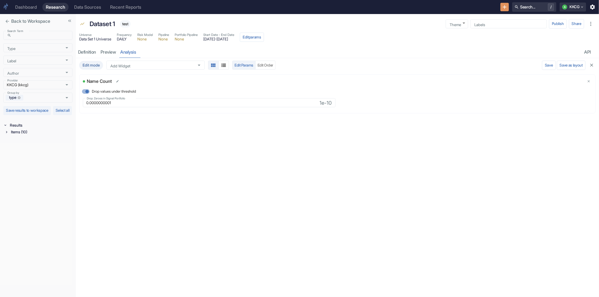
click at [7, 133] on icon at bounding box center [6, 132] width 1 height 2
click at [62, 85] on icon "Clear" at bounding box center [61, 84] width 5 height 5
click at [55, 86] on input "Provider" at bounding box center [32, 84] width 55 height 5
click at [42, 102] on li "democo (democompany)" at bounding box center [37, 105] width 69 height 9
type input "democo (democompany)"
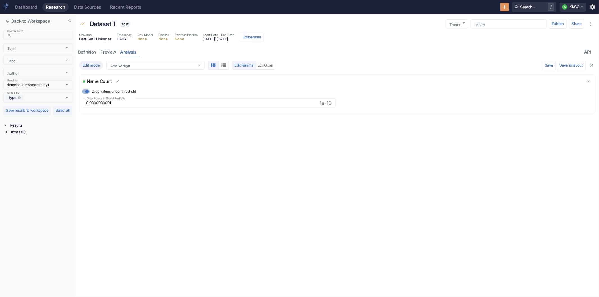
click at [4, 134] on icon at bounding box center [6, 132] width 4 height 4
click at [7, 141] on icon at bounding box center [8, 139] width 4 height 4
click at [40, 154] on p "democompany_characteristic_portfolio" at bounding box center [38, 151] width 46 height 5
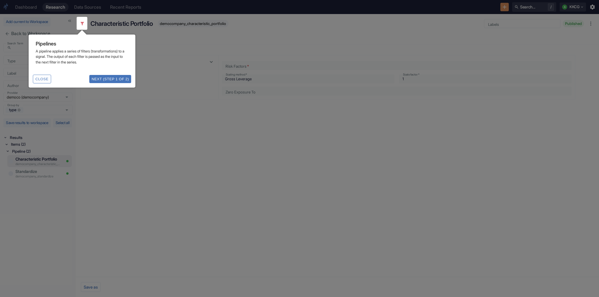
click at [42, 77] on button "Close" at bounding box center [42, 79] width 18 height 9
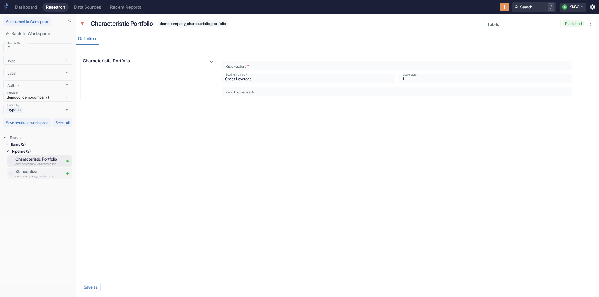
click at [36, 179] on p "democompany_standardize" at bounding box center [38, 176] width 46 height 5
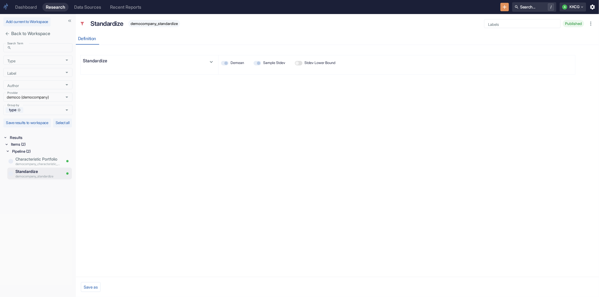
click at [37, 174] on div "Standardize democompany_standardize" at bounding box center [37, 174] width 48 height 12
click at [38, 166] on p "democompany_characteristic_portfolio" at bounding box center [38, 164] width 46 height 5
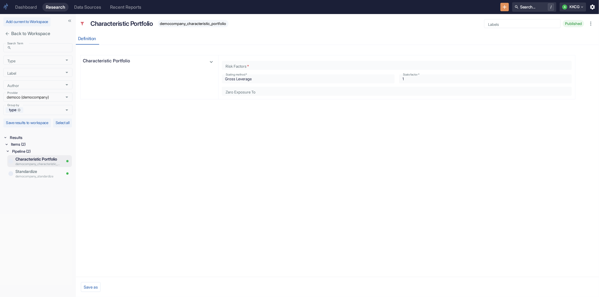
click at [36, 166] on p "democompany_characteristic_portfolio" at bounding box center [38, 164] width 46 height 5
click at [30, 179] on p "democompany_standardize" at bounding box center [38, 176] width 46 height 5
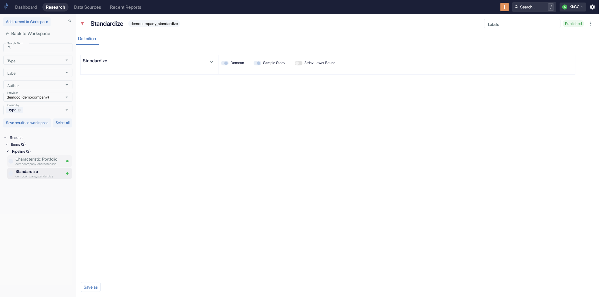
click at [33, 166] on p "democompany_characteristic_portfolio" at bounding box center [38, 164] width 46 height 5
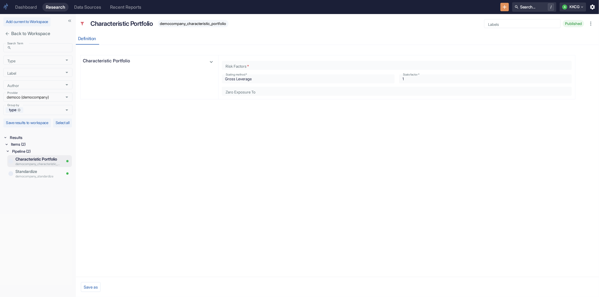
click at [37, 162] on p "Characteristic Portfolio" at bounding box center [38, 159] width 46 height 6
click at [46, 175] on p "Standardize" at bounding box center [38, 172] width 46 height 6
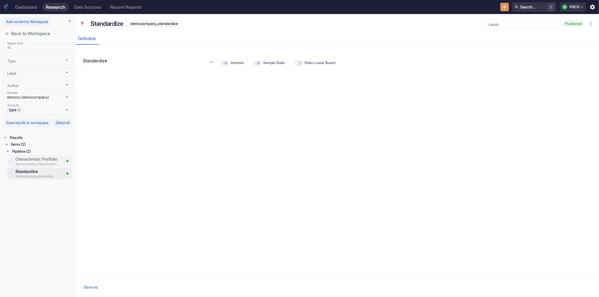
click at [30, 162] on p "Characteristic Portfolio" at bounding box center [38, 159] width 46 height 6
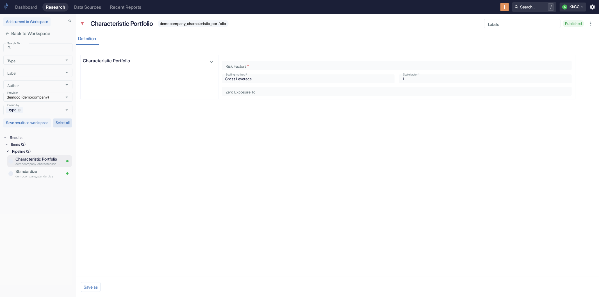
click at [69, 125] on button "Select all" at bounding box center [62, 123] width 19 height 9
checkbox input "true"
click at [35, 127] on button "Save results to workspace" at bounding box center [26, 123] width 47 height 9
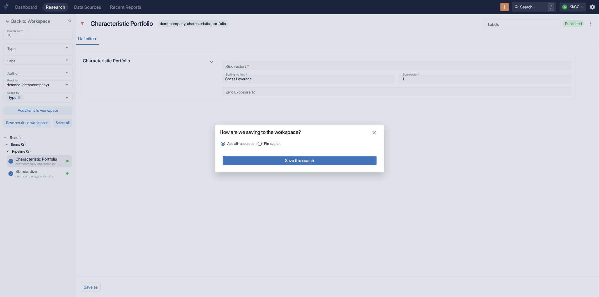
click at [374, 133] on icon "button" at bounding box center [375, 133] width 4 height 4
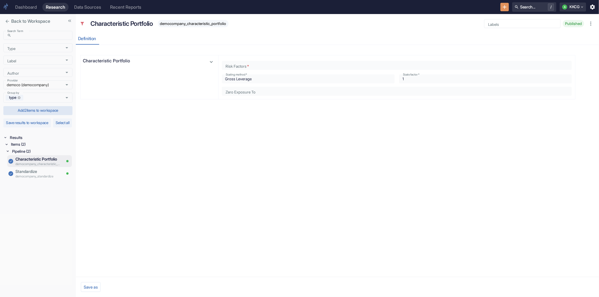
click at [33, 112] on button "Add 2 items to workspace" at bounding box center [37, 110] width 69 height 9
checkbox input "false"
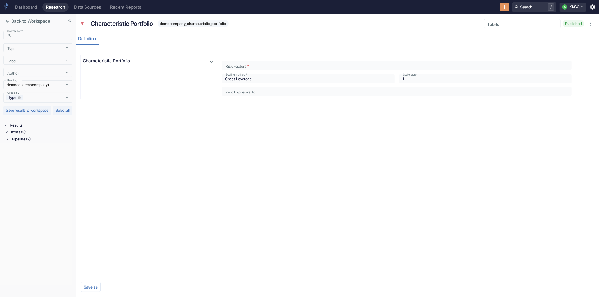
click at [6, 19] on icon "close" at bounding box center [7, 21] width 5 height 5
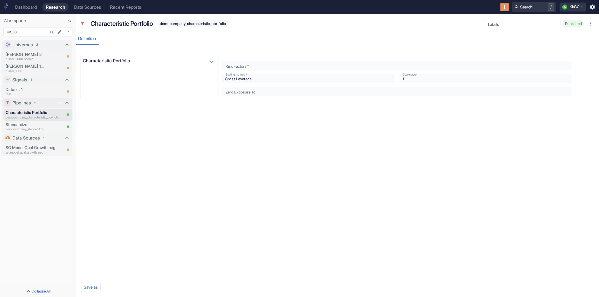
click at [35, 102] on span "2" at bounding box center [36, 103] width 6 height 5
click at [38, 102] on span "2" at bounding box center [36, 103] width 6 height 5
click at [29, 128] on p "democompany_standardize" at bounding box center [34, 129] width 56 height 5
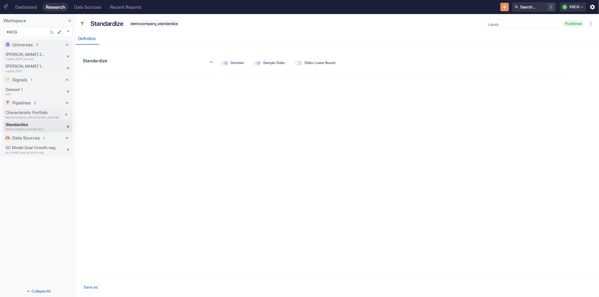
click at [30, 115] on p "democompany_characteristic_portfolio" at bounding box center [34, 117] width 56 height 5
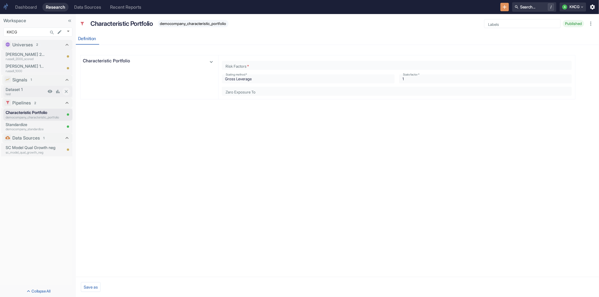
click at [22, 92] on p "test" at bounding box center [26, 94] width 40 height 5
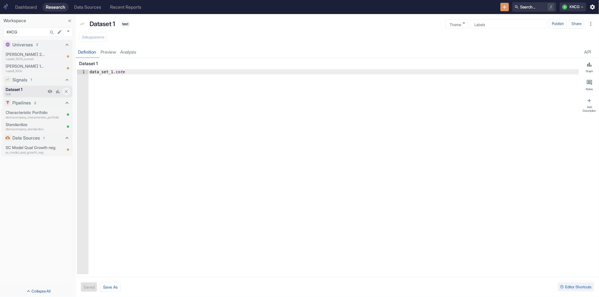
type textarea "x"
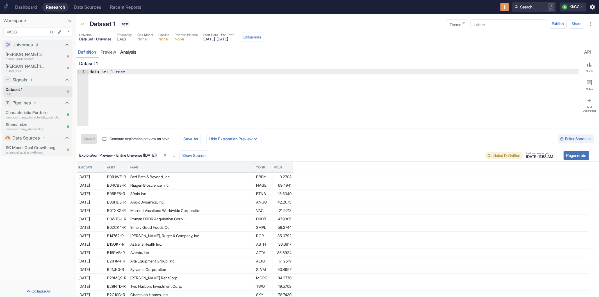
click at [127, 52] on link "analysis" at bounding box center [128, 52] width 20 height 12
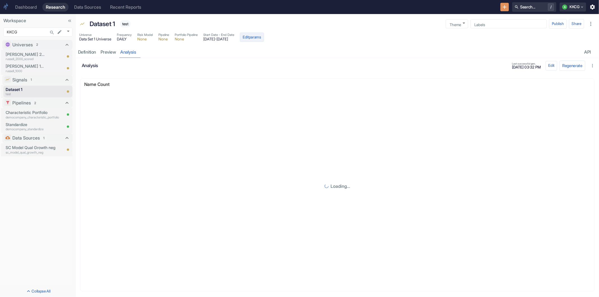
click at [264, 37] on button "Edit params" at bounding box center [252, 38] width 24 height 10
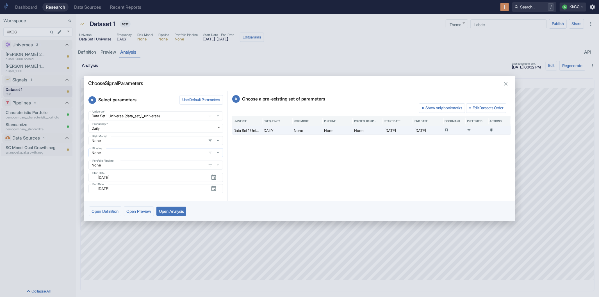
click at [131, 157] on div "None Pipeline" at bounding box center [156, 152] width 135 height 9
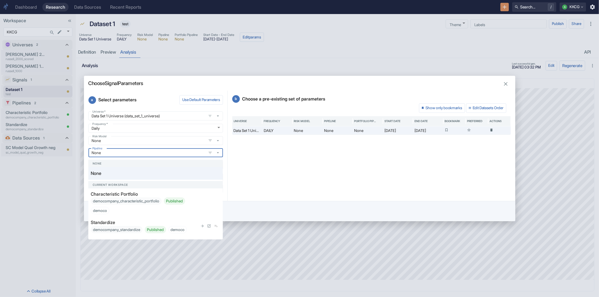
click at [119, 224] on div "Standardize democompany_standardize Published democo" at bounding box center [144, 226] width 107 height 14
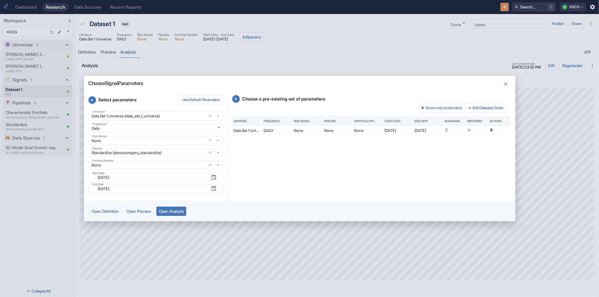
click at [184, 212] on button "Open Analysis" at bounding box center [171, 211] width 30 height 9
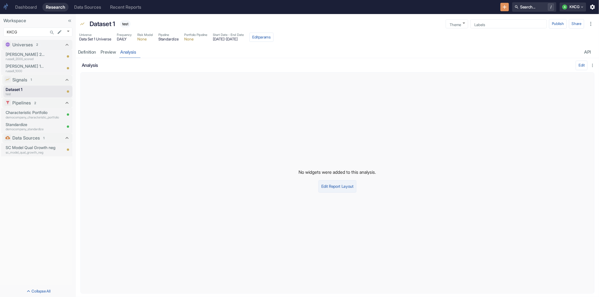
click at [342, 187] on button "Edit Report Layout" at bounding box center [338, 186] width 38 height 12
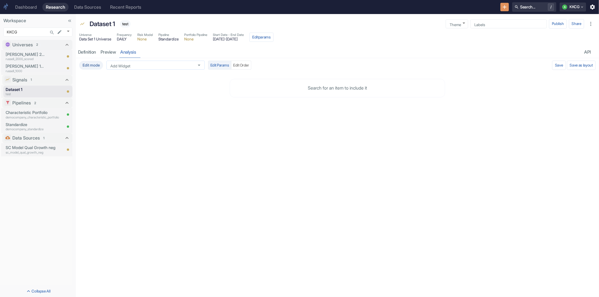
click at [157, 68] on div "Add Widget" at bounding box center [155, 65] width 98 height 9
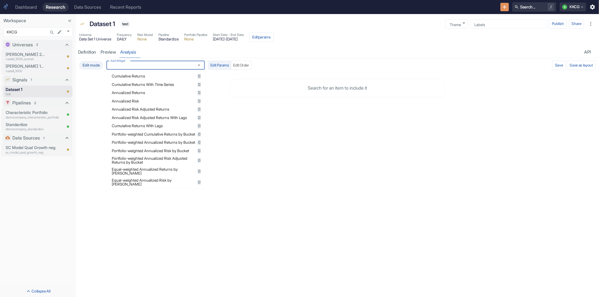
click at [148, 81] on li "Cumulative Returns With Time Series 0" at bounding box center [156, 84] width 98 height 8
click at [149, 76] on span "Cumulative Returns" at bounding box center [154, 76] width 84 height 4
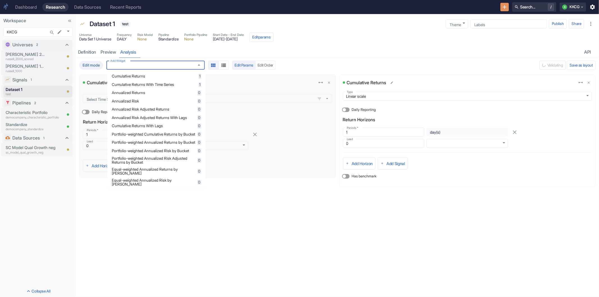
click at [330, 81] on icon "delete" at bounding box center [329, 83] width 4 height 4
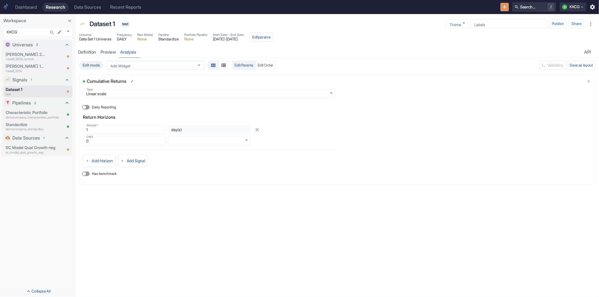
click at [152, 63] on input "Add Widget" at bounding box center [150, 65] width 84 height 5
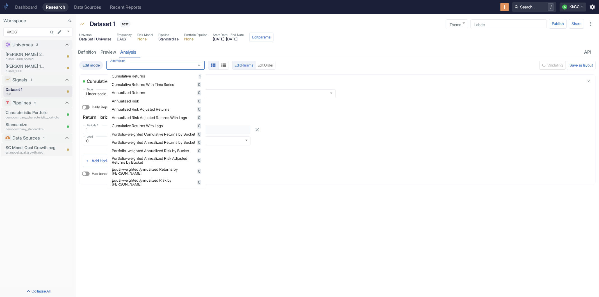
click at [144, 93] on span "Annualized Returns" at bounding box center [154, 93] width 84 height 4
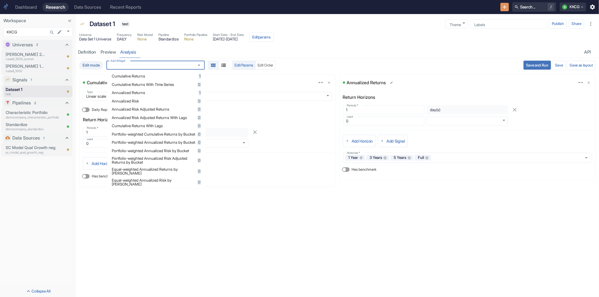
click at [540, 65] on button "Save and Run" at bounding box center [538, 65] width 28 height 9
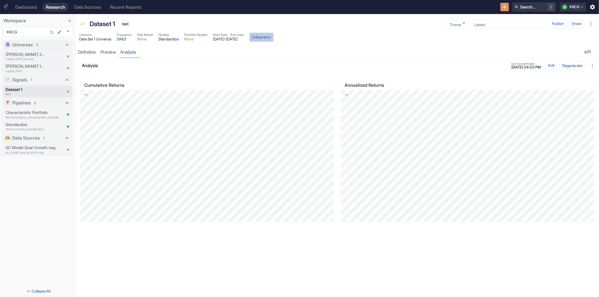
click at [274, 37] on button "Edit params" at bounding box center [261, 38] width 24 height 10
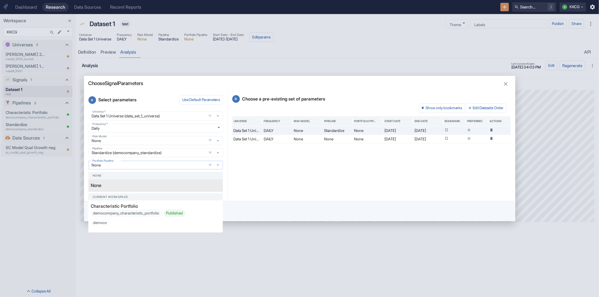
click at [183, 164] on input "None" at bounding box center [147, 165] width 115 height 5
click at [141, 213] on div "democompany_characteristic_portfolio Published democo" at bounding box center [144, 218] width 107 height 17
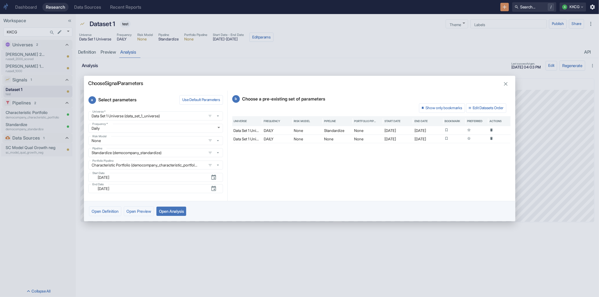
click at [182, 212] on button "Open Analysis" at bounding box center [171, 211] width 30 height 9
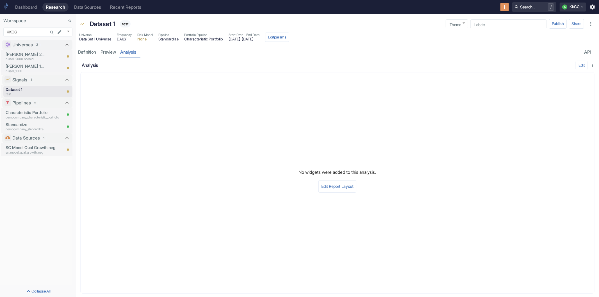
click at [212, 35] on span "Portfolio Pipeline" at bounding box center [203, 35] width 39 height 5
click at [289, 39] on button "Edit params" at bounding box center [277, 38] width 24 height 10
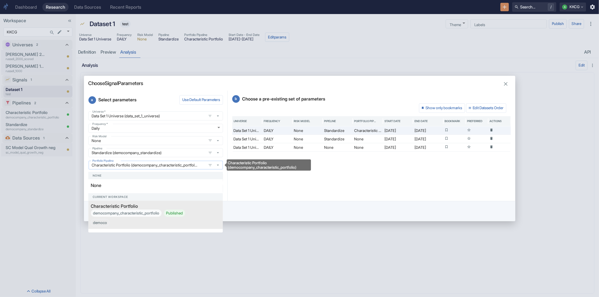
click at [158, 166] on input "Characteristic Portfolio (democompany_characteristic_portfolio)" at bounding box center [147, 165] width 115 height 5
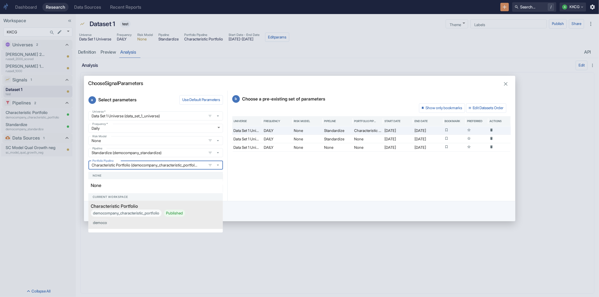
click at [35, 181] on div "Choose Signal Parameters a Select parameters Use Default Parameters Universe   …" at bounding box center [299, 148] width 599 height 297
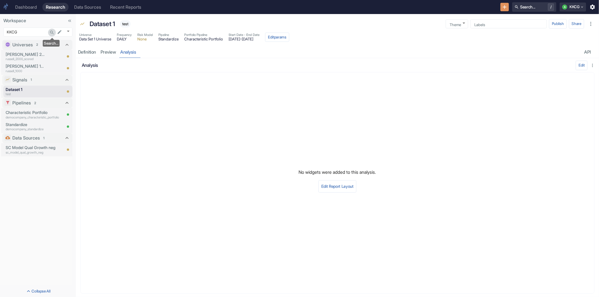
click at [51, 32] on icon "Search..." at bounding box center [51, 32] width 5 height 5
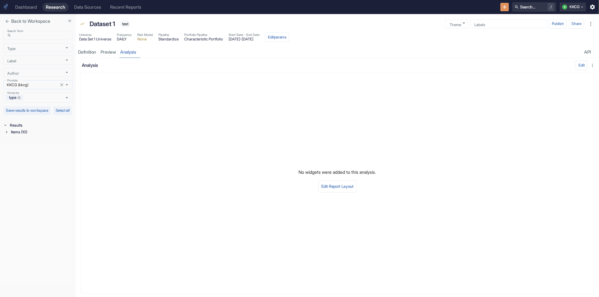
click at [67, 84] on icon "Open" at bounding box center [67, 85] width 6 height 6
click at [42, 104] on li "democo (democompany)" at bounding box center [37, 105] width 69 height 9
type input "democo (democompany)"
click at [5, 134] on icon at bounding box center [6, 132] width 4 height 4
click at [7, 140] on icon at bounding box center [7, 139] width 1 height 2
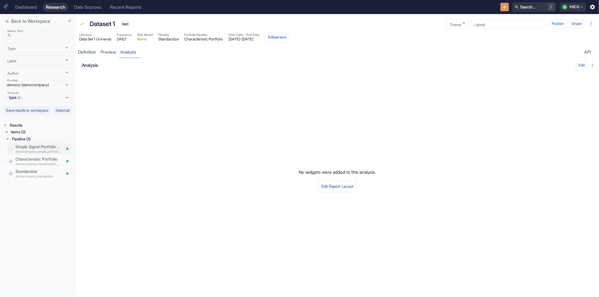
click at [44, 154] on p "democompany_simple_portfolio_scale2" at bounding box center [38, 151] width 46 height 5
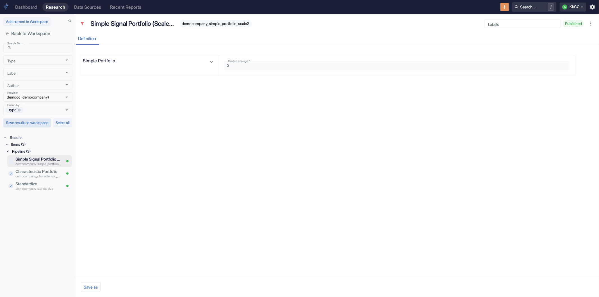
click at [37, 127] on button "Save results to workspace" at bounding box center [26, 123] width 47 height 9
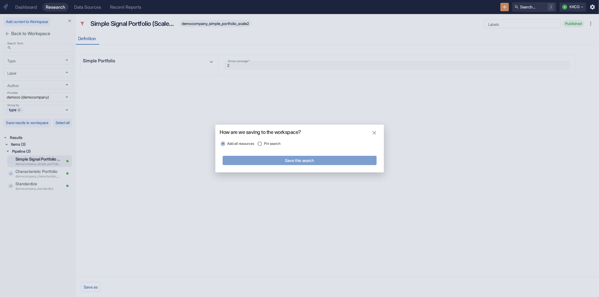
click at [242, 158] on button "Save this search" at bounding box center [300, 160] width 154 height 9
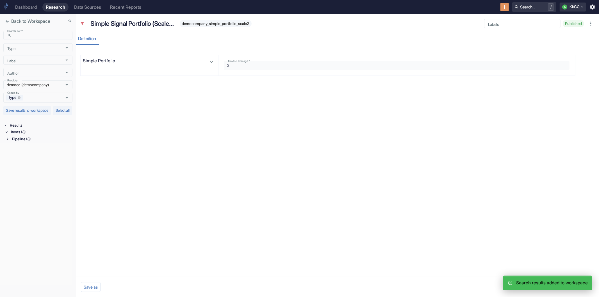
click at [7, 18] on button "close" at bounding box center [7, 21] width 8 height 8
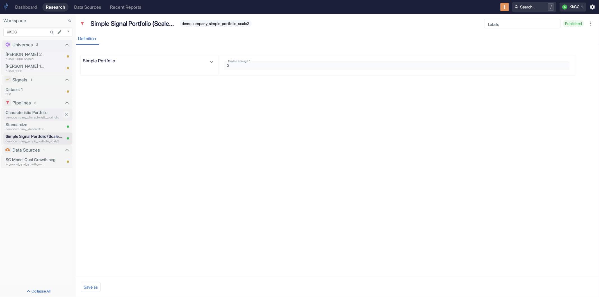
click at [36, 112] on p "Characteristic Portfolio" at bounding box center [34, 113] width 56 height 6
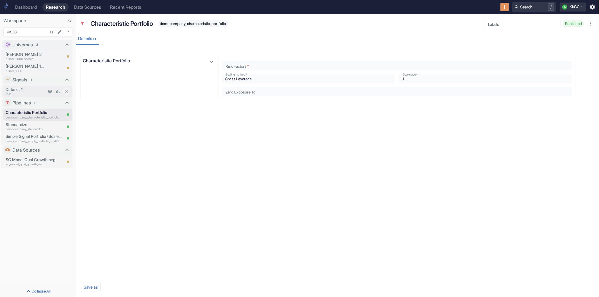
click at [30, 88] on p "Dataset 1" at bounding box center [26, 90] width 40 height 6
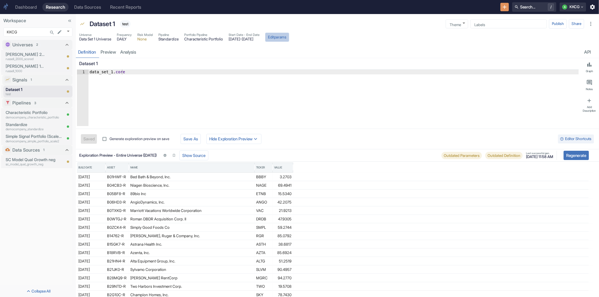
click at [289, 38] on button "Edit params" at bounding box center [277, 38] width 24 height 10
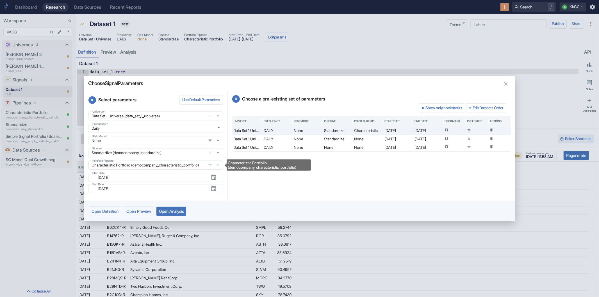
click at [173, 164] on input "Characteristic Portfolio (democompany_characteristic_portfolio)" at bounding box center [147, 165] width 115 height 5
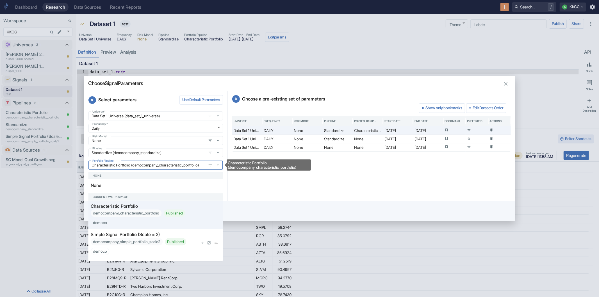
click at [122, 239] on div "democompany_simple_portfolio_scale2 Published democo" at bounding box center [144, 246] width 107 height 17
type textarea "x"
type input "Simple Signal Portfolio (Scale = 2) (democompany_simple_portfolio_scale2)"
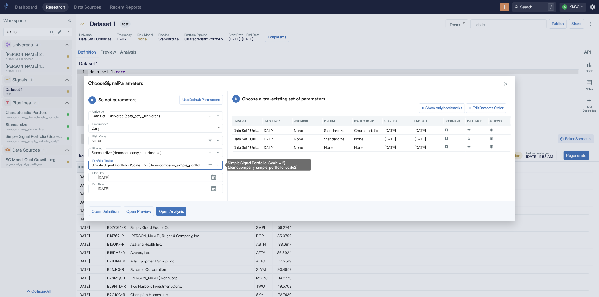
click at [181, 208] on button "Open Analysis" at bounding box center [171, 211] width 30 height 9
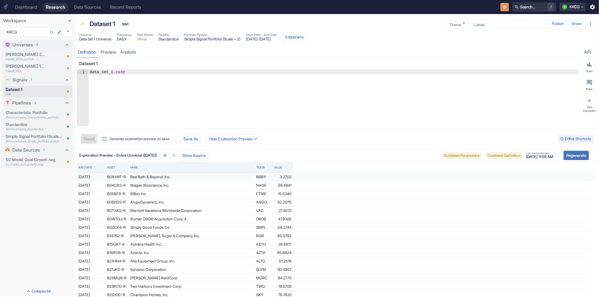
type textarea "x"
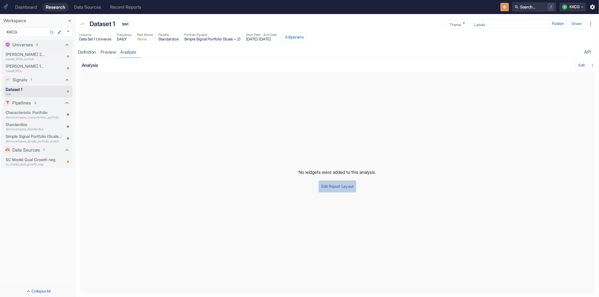
click at [333, 190] on button "Edit Report Layout" at bounding box center [338, 186] width 38 height 12
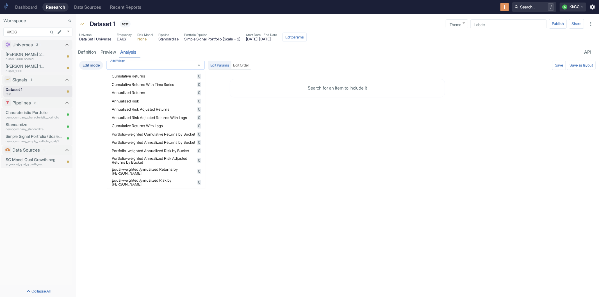
click at [178, 66] on input "Add Widget" at bounding box center [150, 65] width 84 height 5
click at [167, 78] on div "Cumulative Returns 0" at bounding box center [156, 76] width 89 height 5
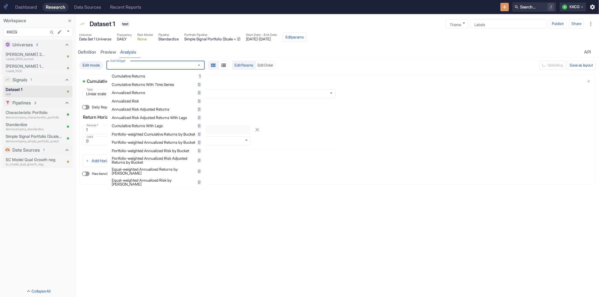
click at [162, 92] on span "Annualized Returns" at bounding box center [154, 93] width 84 height 4
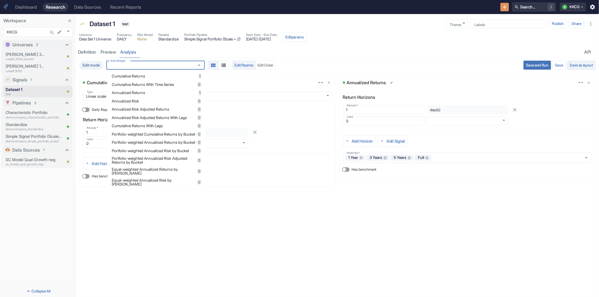
click at [581, 64] on button "Save as layout" at bounding box center [581, 66] width 29 height 10
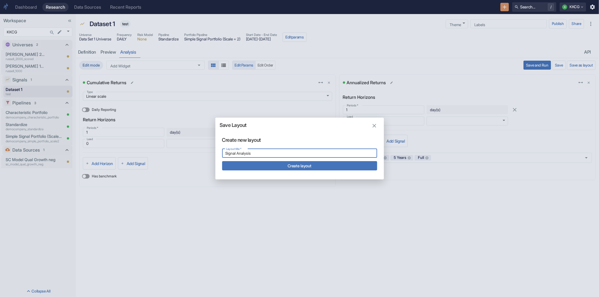
type input "Signal Analysis"
click at [324, 169] on button "Create layout" at bounding box center [299, 165] width 155 height 9
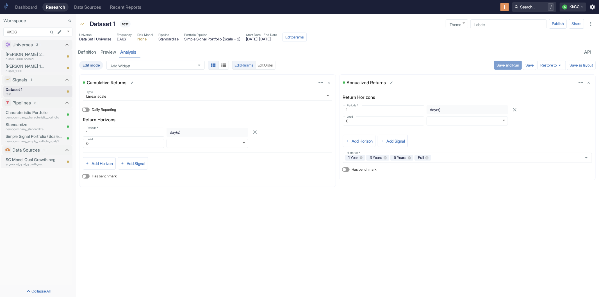
click at [509, 64] on button "Save and Run" at bounding box center [508, 65] width 28 height 9
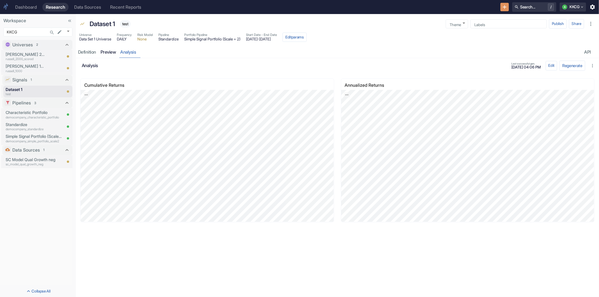
click at [103, 52] on link "preview" at bounding box center [108, 52] width 20 height 12
click at [346, 190] on button "Edit Report Layout" at bounding box center [338, 191] width 38 height 12
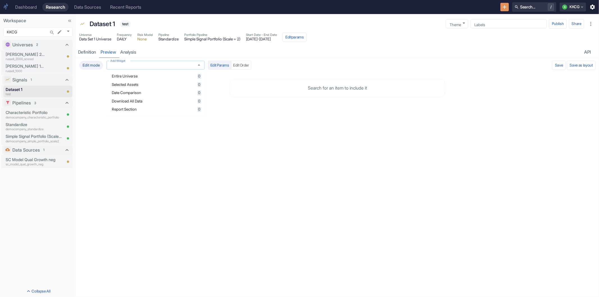
click at [163, 66] on input "Add Widget" at bounding box center [150, 65] width 84 height 5
click at [163, 74] on span "Entire Universe" at bounding box center [154, 76] width 84 height 4
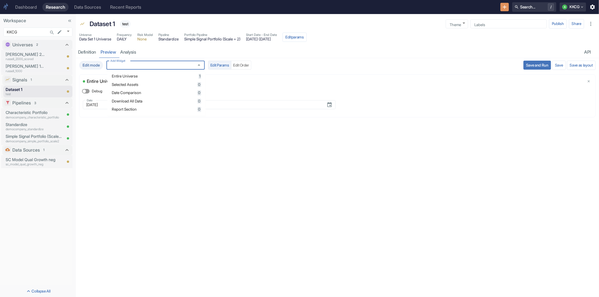
click at [528, 62] on button "Save and Run" at bounding box center [538, 65] width 28 height 9
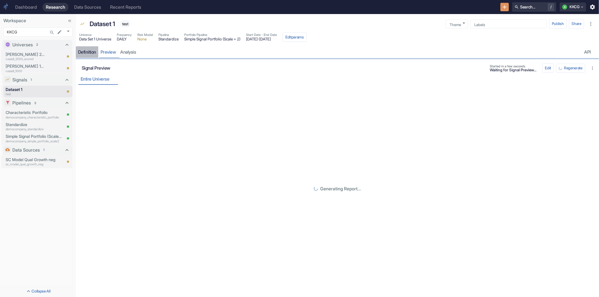
click at [92, 53] on div "Definition" at bounding box center [87, 52] width 18 height 6
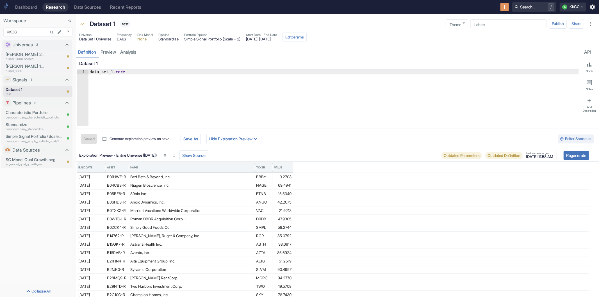
click at [574, 153] on button "Regenerate" at bounding box center [576, 155] width 25 height 9
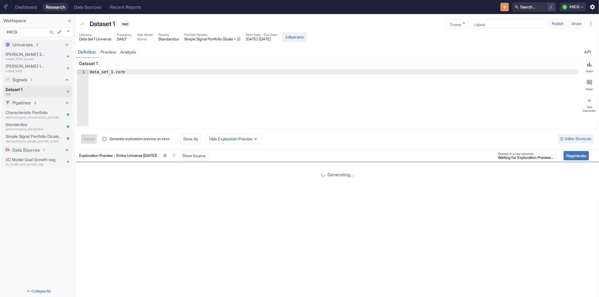
click at [307, 37] on button "Edit params" at bounding box center [295, 38] width 24 height 10
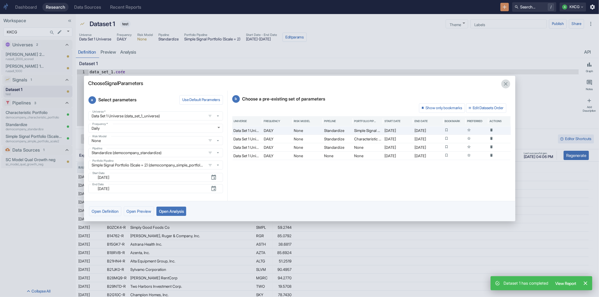
click at [506, 84] on icon "button" at bounding box center [506, 84] width 4 height 4
type textarea "x"
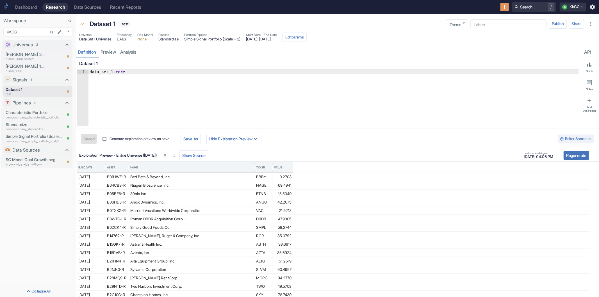
click at [437, 49] on div "resource tabs" at bounding box center [361, 52] width 444 height 12
click at [112, 51] on link "preview" at bounding box center [108, 52] width 20 height 12
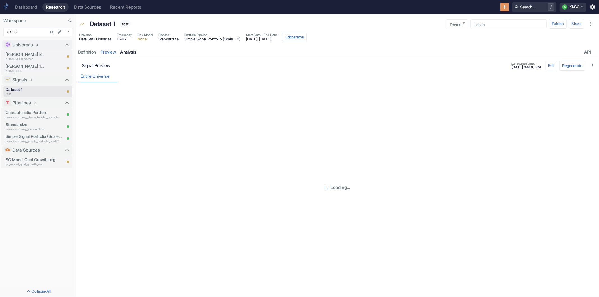
click at [127, 50] on link "analysis" at bounding box center [128, 52] width 20 height 12
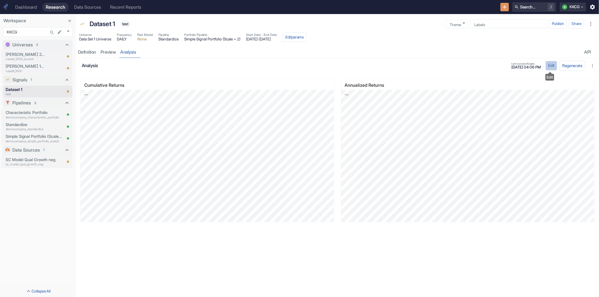
click at [546, 66] on button "Edit" at bounding box center [552, 66] width 12 height 10
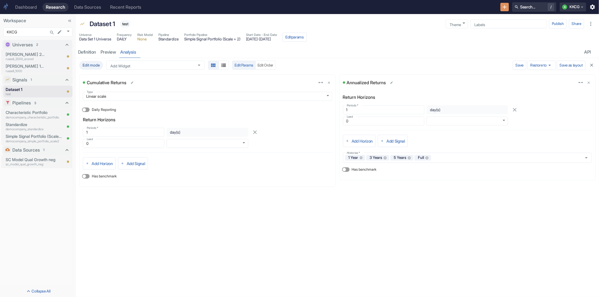
click at [506, 44] on div "Universe Data Set 1 Universe Frequency DAILY Risk Model None Pipeline Standardi…" at bounding box center [337, 37] width 523 height 13
click at [87, 51] on div "Definition" at bounding box center [87, 52] width 18 height 6
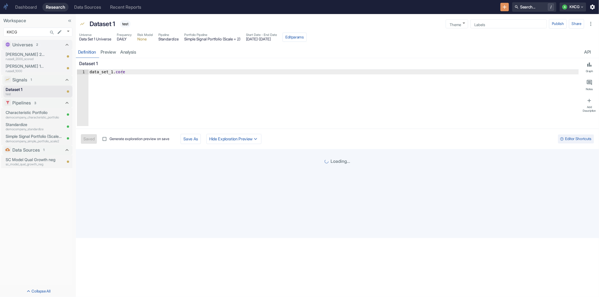
type textarea "x"
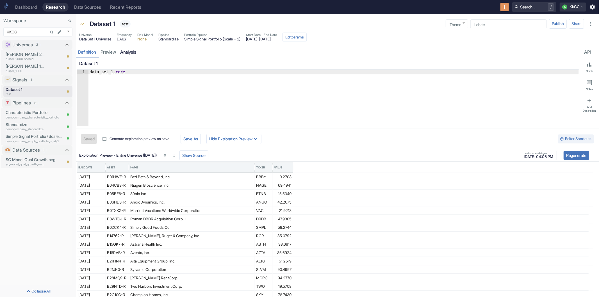
click at [123, 51] on link "analysis" at bounding box center [128, 52] width 20 height 12
